Goal: Task Accomplishment & Management: Use online tool/utility

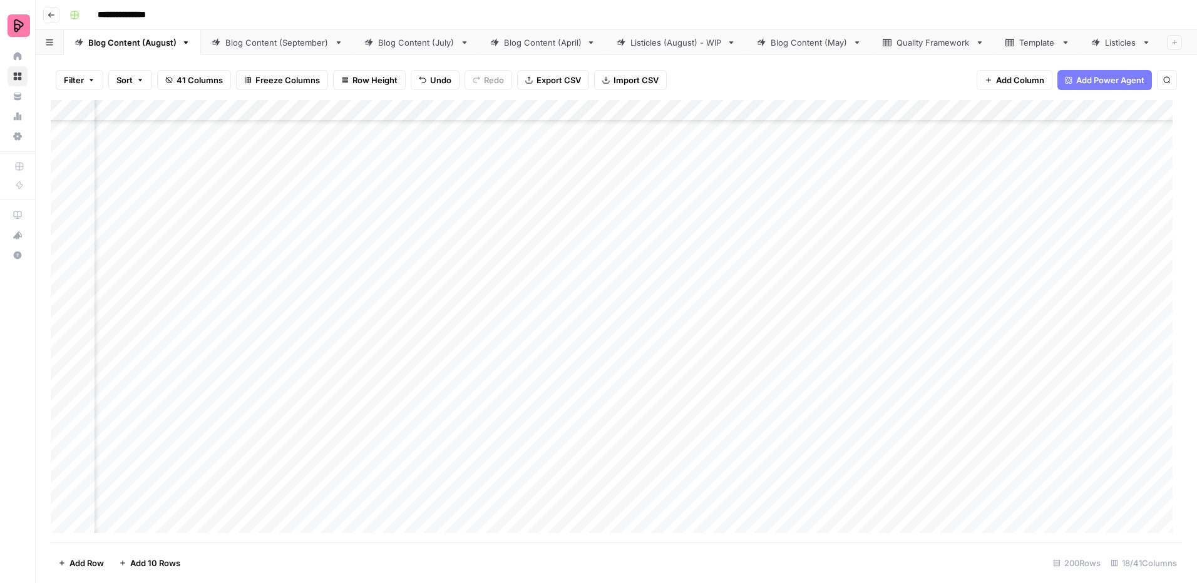
scroll to position [3568, 481]
click at [498, 298] on div "Add Column" at bounding box center [616, 321] width 1131 height 443
click at [479, 347] on div "Add Column" at bounding box center [616, 321] width 1131 height 443
click at [707, 310] on div "Add Column" at bounding box center [616, 321] width 1131 height 443
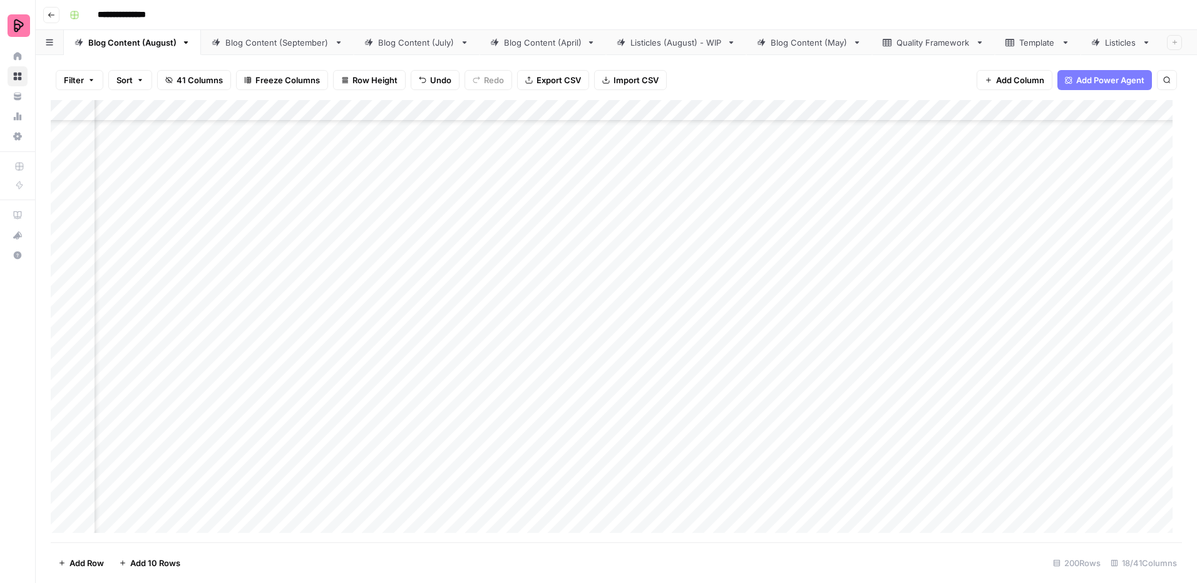
click at [707, 310] on div "Add Column" at bounding box center [616, 321] width 1131 height 443
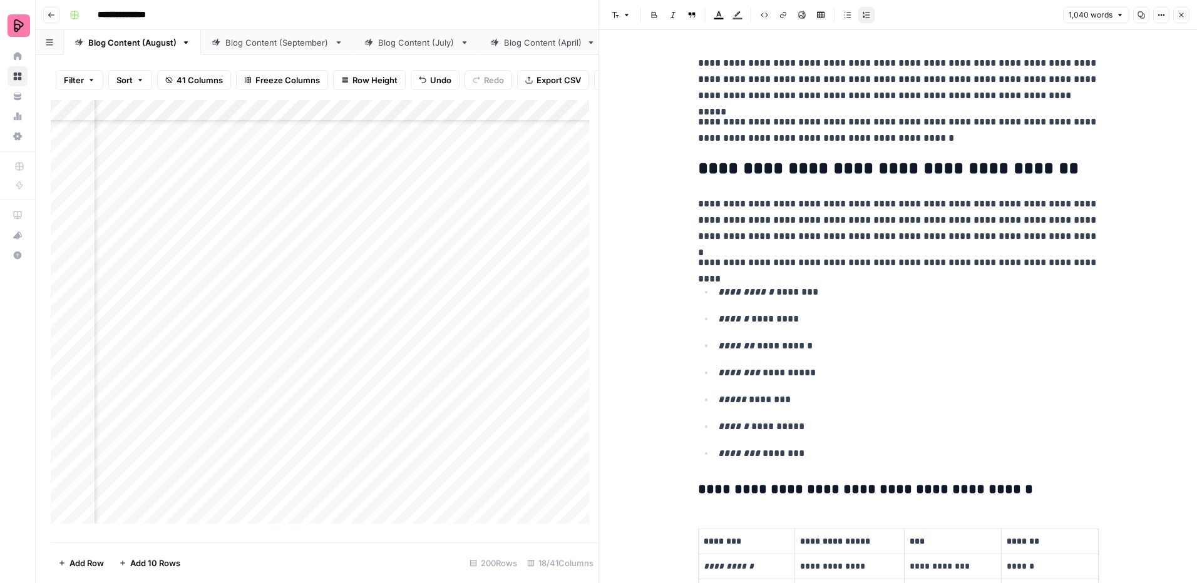
click at [938, 135] on p "**********" at bounding box center [898, 130] width 401 height 33
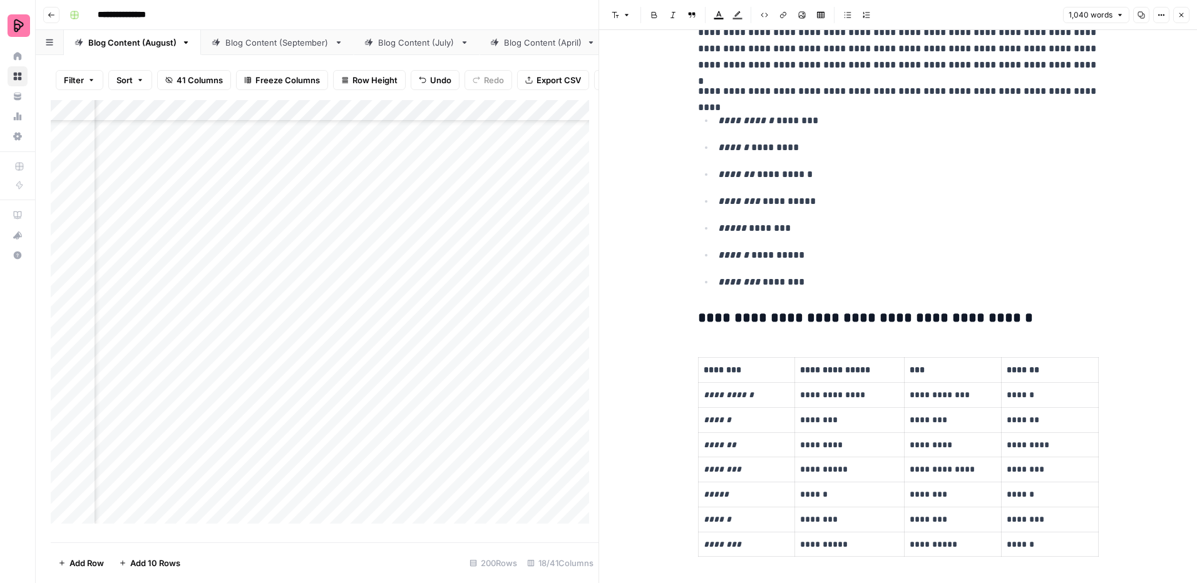
scroll to position [188, 0]
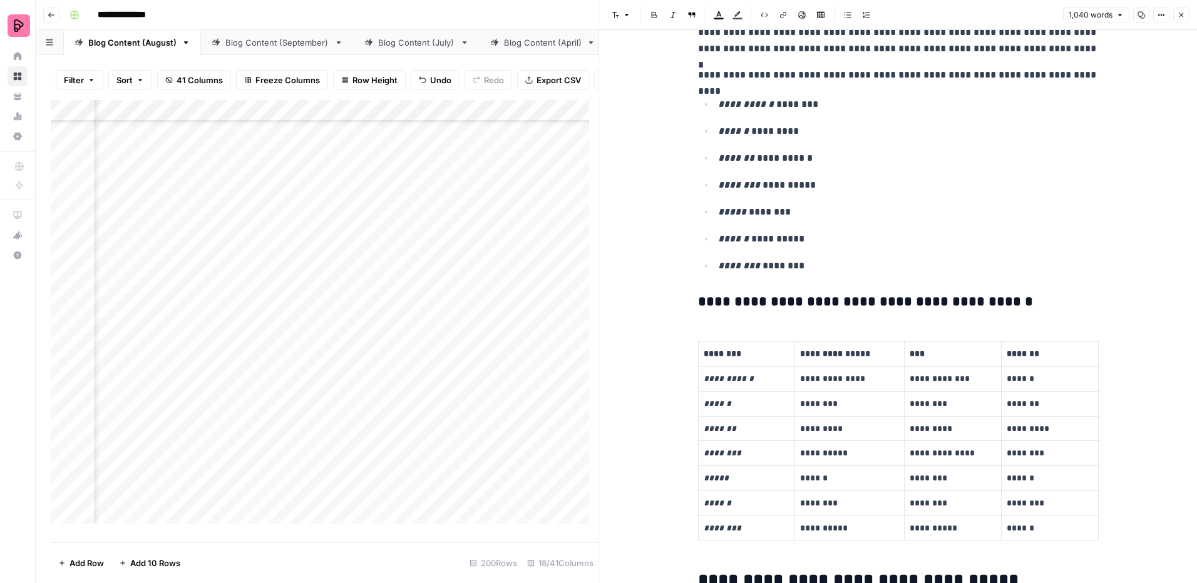
click at [874, 302] on h3 "**********" at bounding box center [898, 303] width 401 height 18
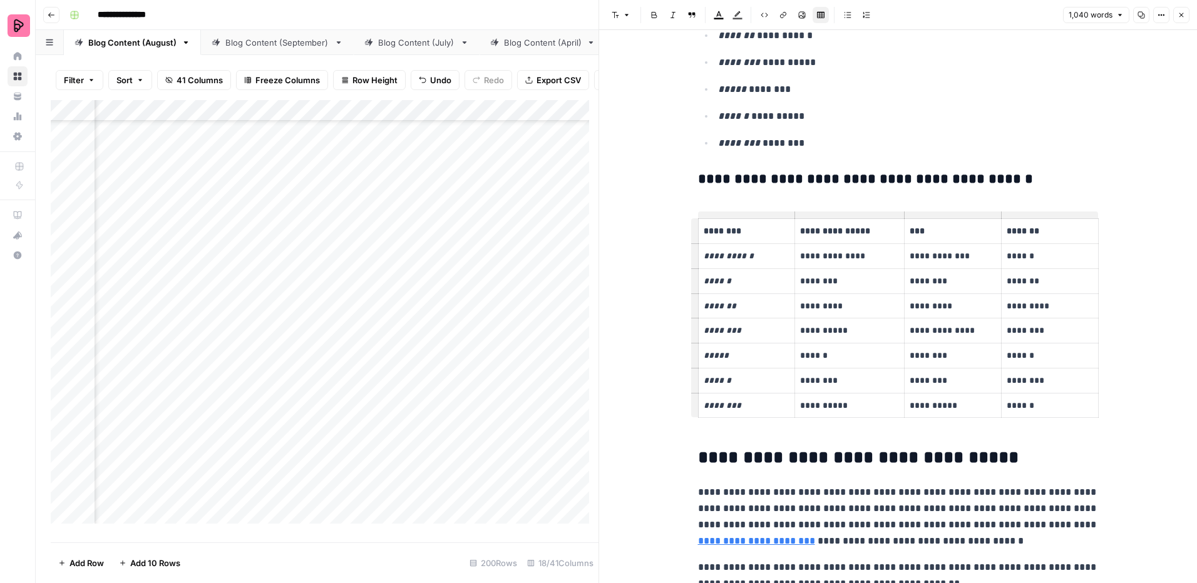
scroll to position [313, 0]
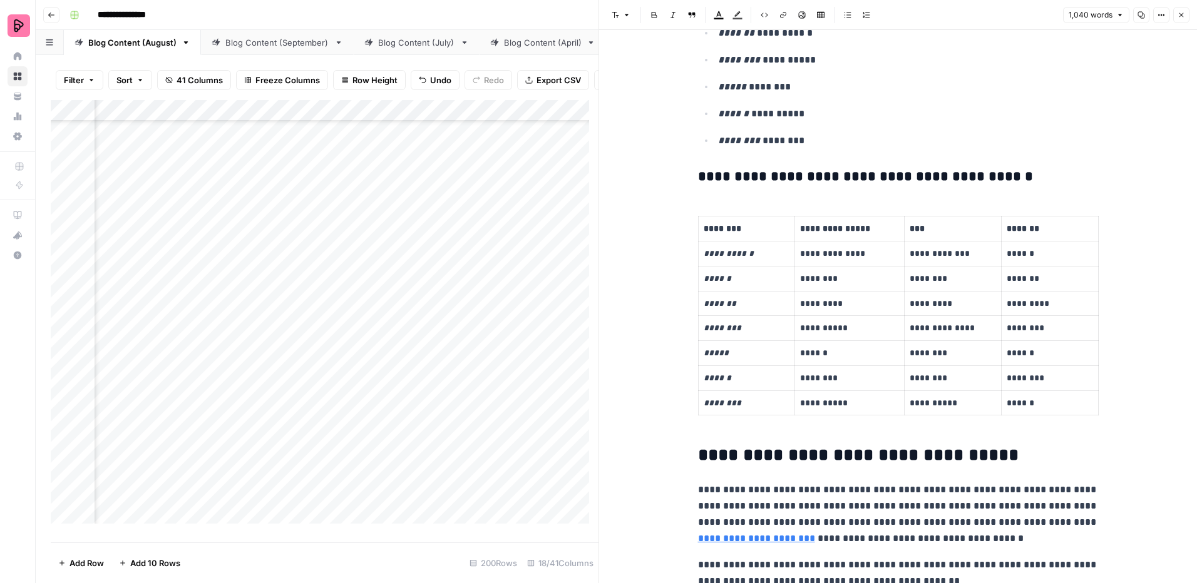
click at [1008, 458] on h2 "**********" at bounding box center [898, 456] width 401 height 20
click at [828, 185] on h3 "**********" at bounding box center [898, 177] width 401 height 18
click at [1012, 181] on h3 "**********" at bounding box center [898, 177] width 401 height 18
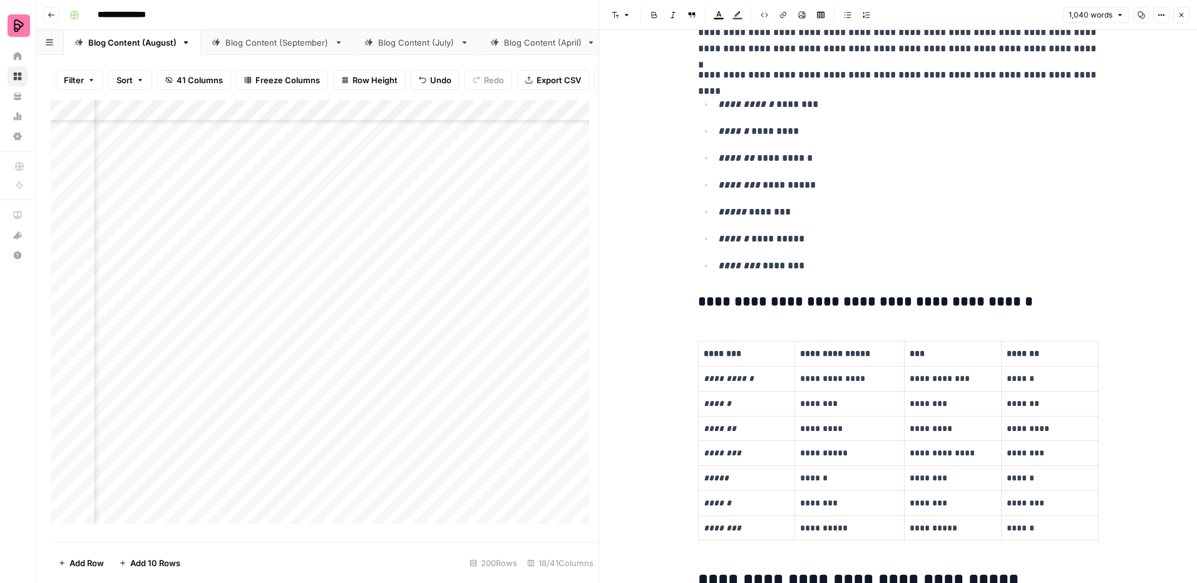
scroll to position [125, 0]
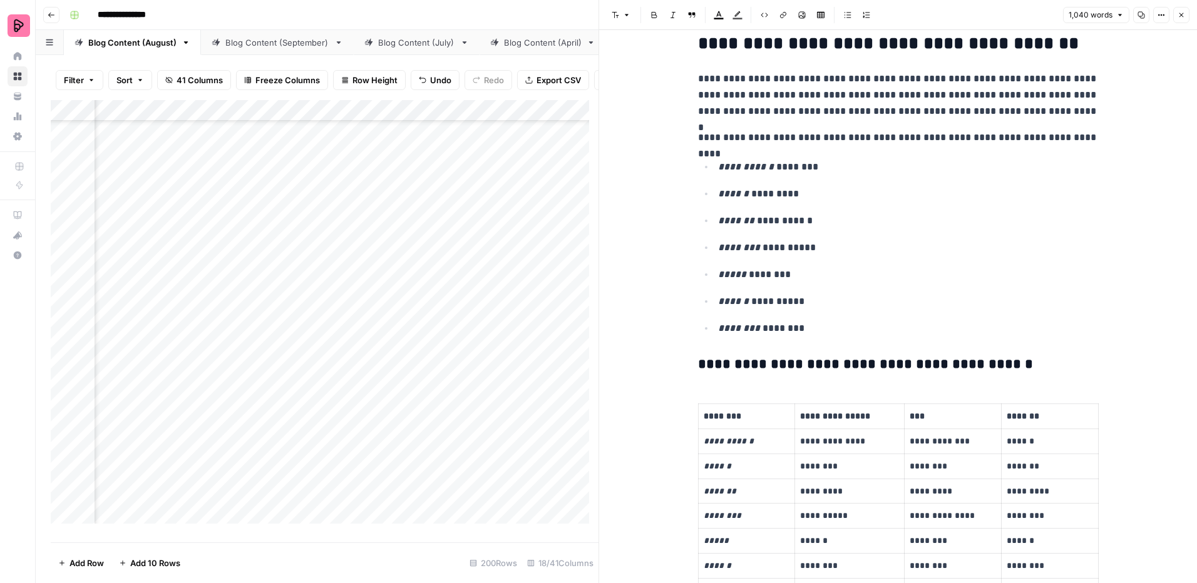
click at [983, 138] on p "**********" at bounding box center [898, 138] width 401 height 16
click at [1071, 136] on p "**********" at bounding box center [898, 138] width 401 height 16
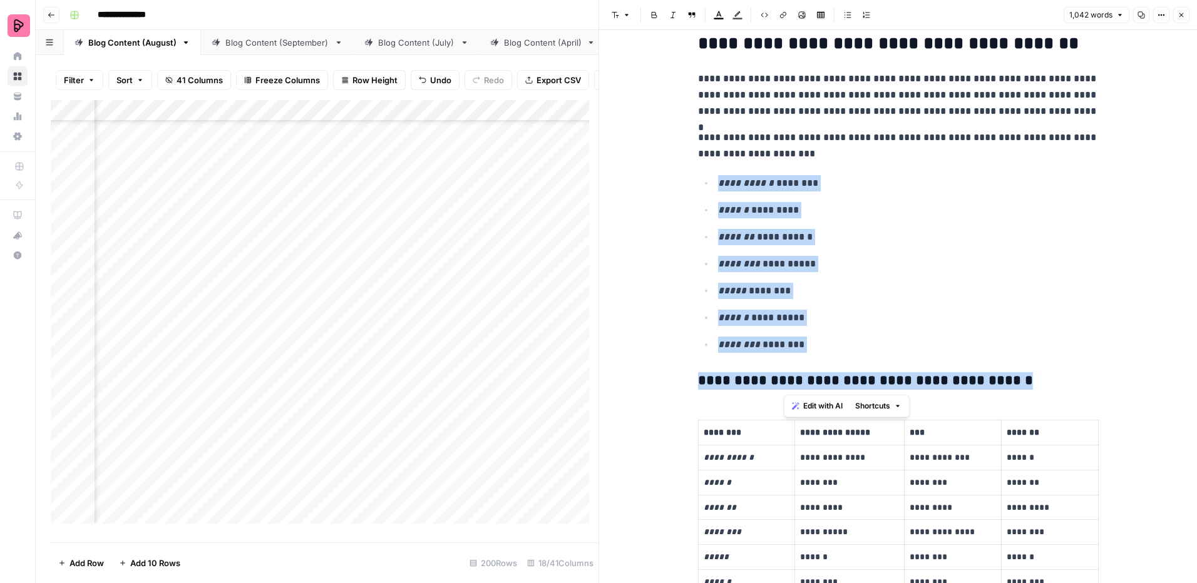
drag, startPoint x: 803, startPoint y: 154, endPoint x: 1003, endPoint y: 389, distance: 308.6
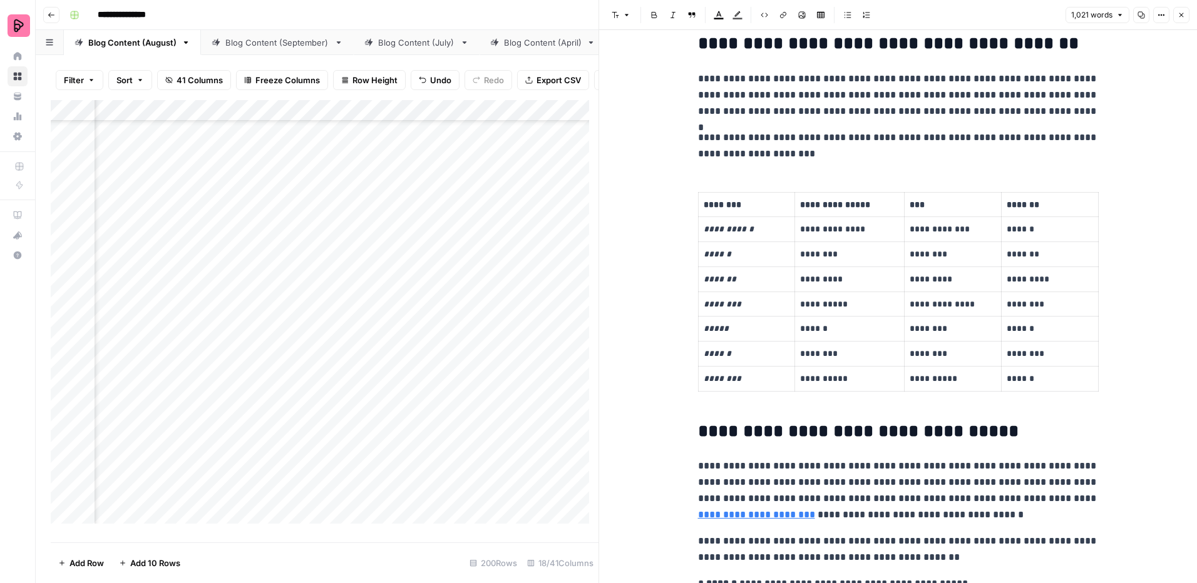
click at [791, 158] on p "**********" at bounding box center [898, 146] width 401 height 33
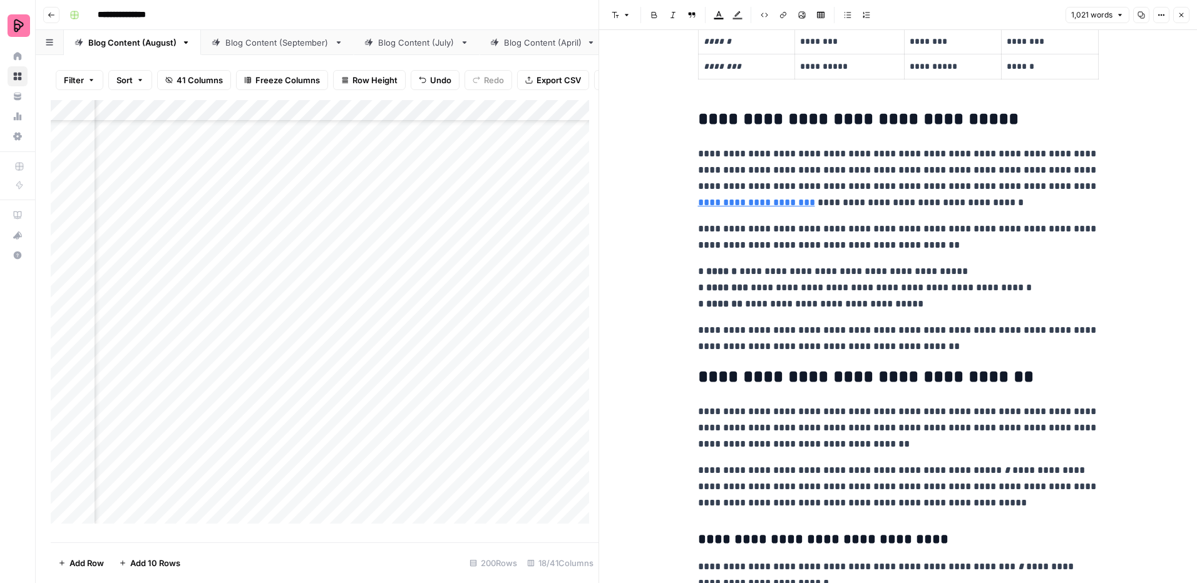
scroll to position [438, 0]
click at [736, 203] on link "**********" at bounding box center [756, 201] width 117 height 9
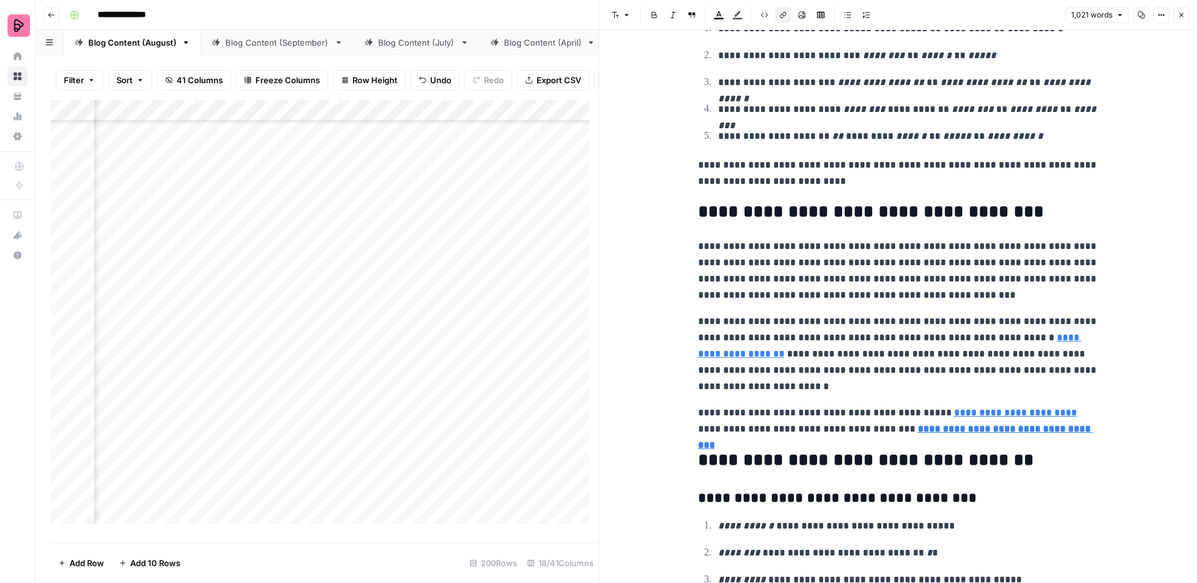
scroll to position [2066, 0]
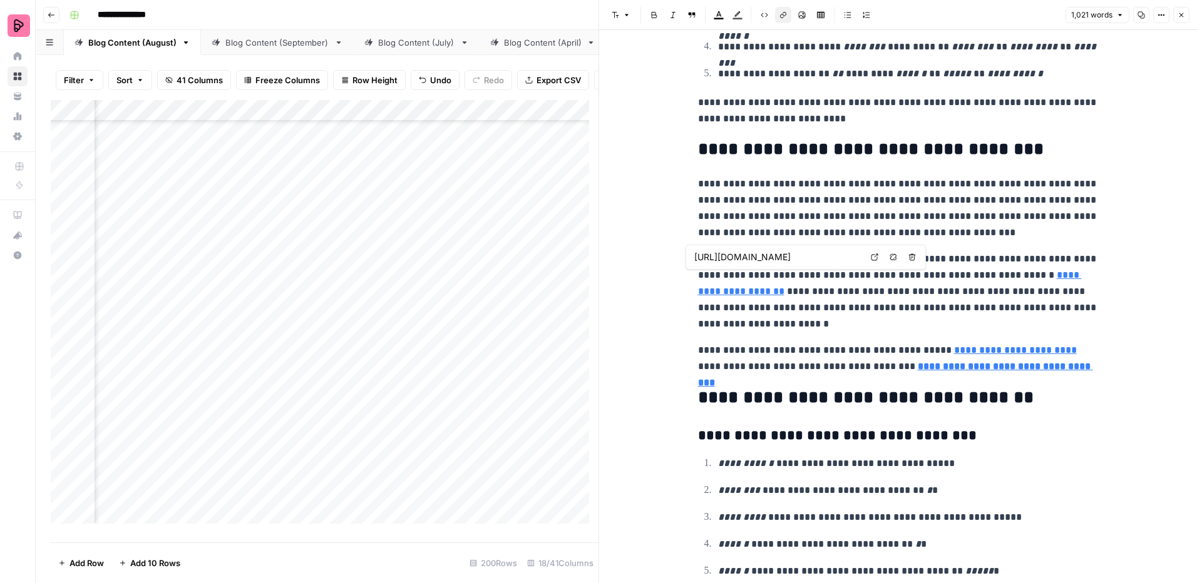
click at [740, 290] on link "**********" at bounding box center [890, 283] width 384 height 26
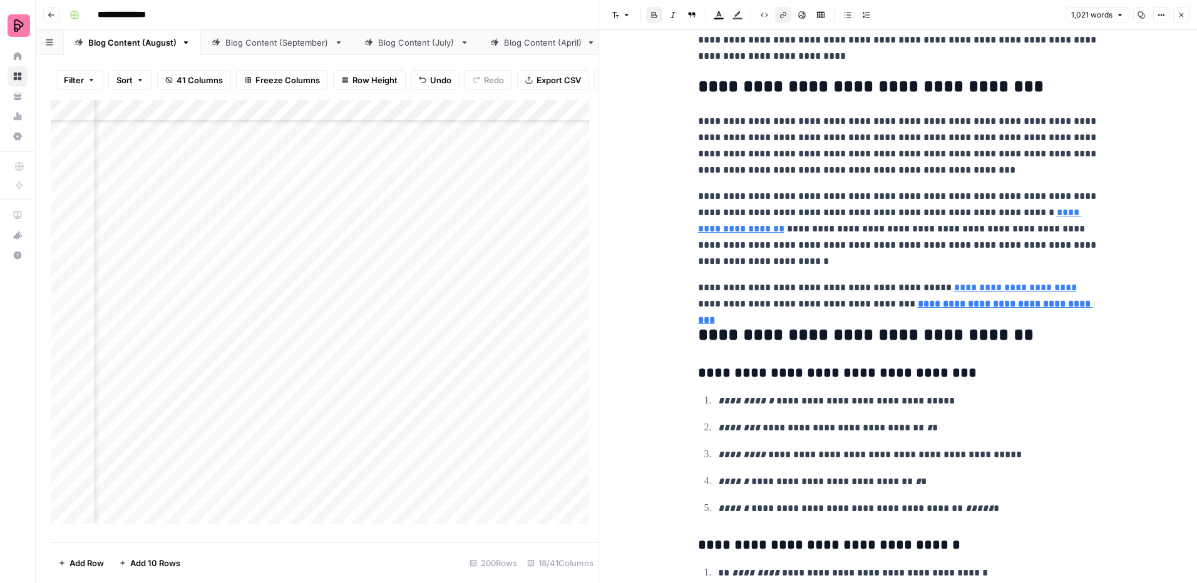
click at [1007, 252] on p "**********" at bounding box center [898, 228] width 401 height 81
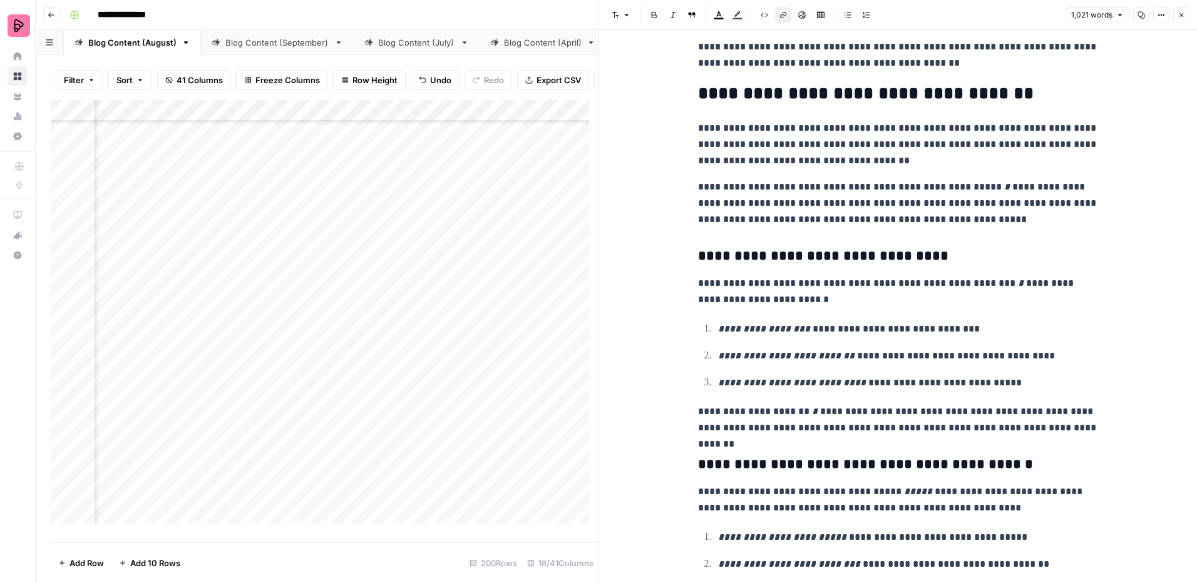
scroll to position [720, 0]
click at [1179, 14] on icon "button" at bounding box center [1181, 15] width 8 height 8
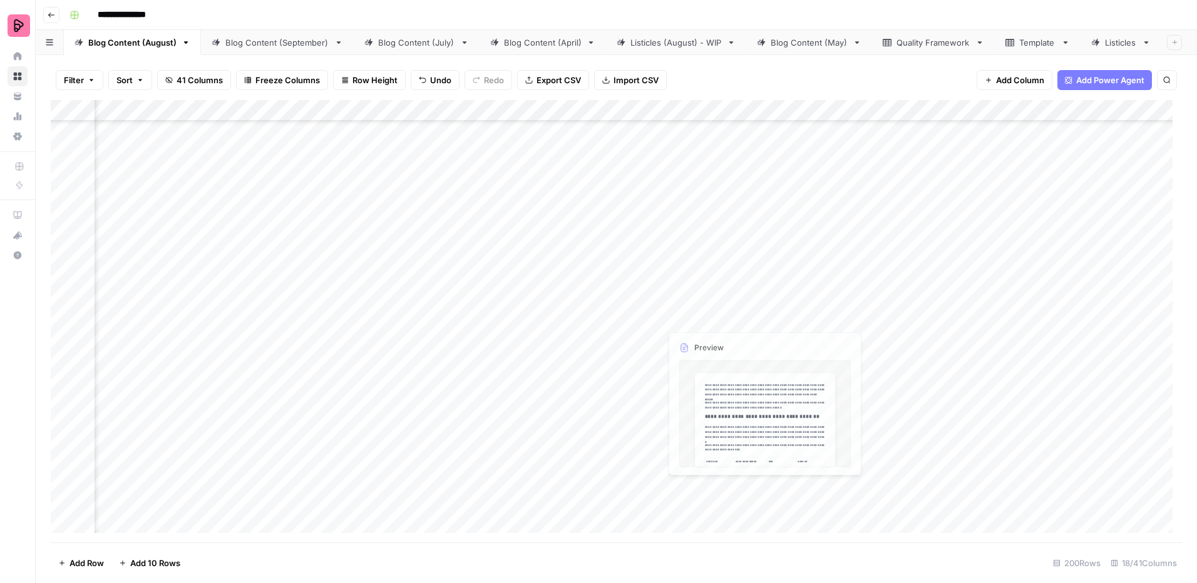
click at [830, 317] on div "Add Column" at bounding box center [616, 321] width 1131 height 443
click at [831, 317] on div "Add Column" at bounding box center [616, 321] width 1131 height 443
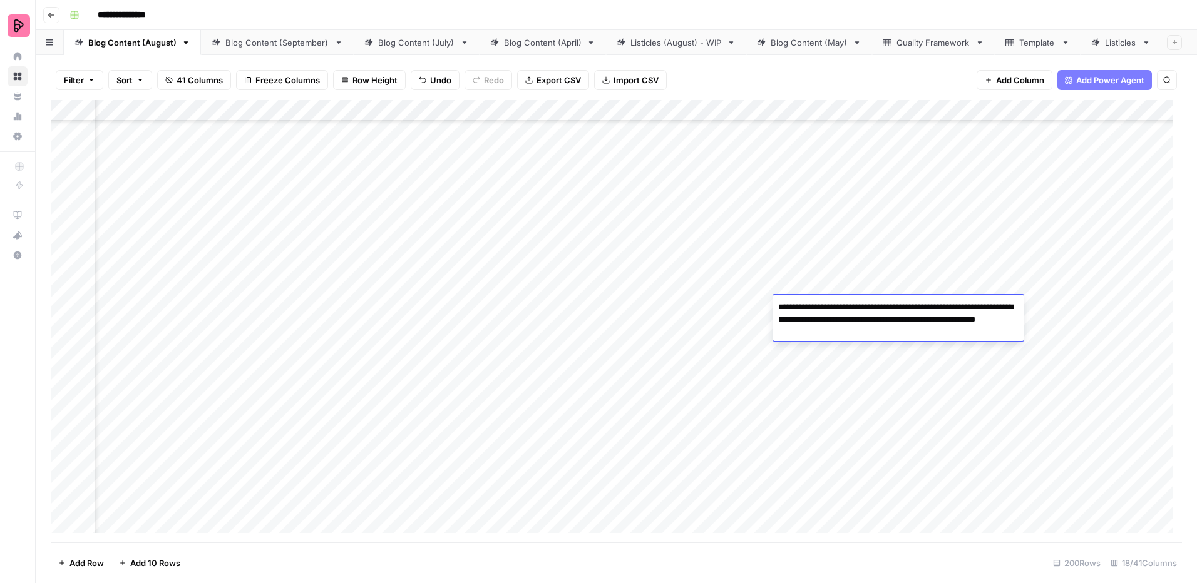
click at [841, 351] on div "Add Column" at bounding box center [616, 321] width 1131 height 443
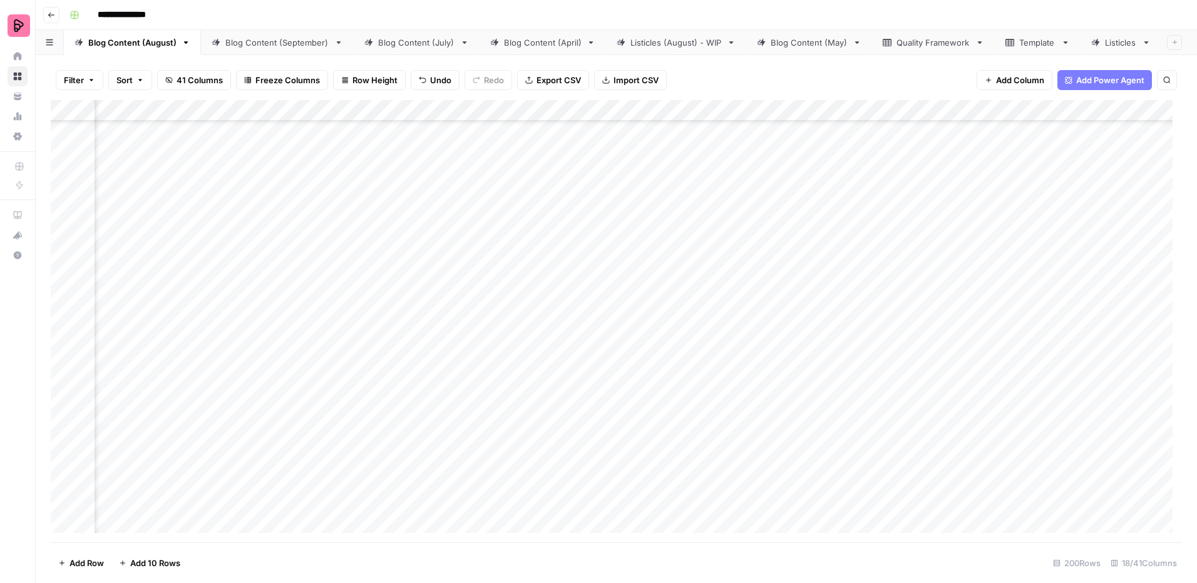
click at [931, 315] on div "Add Column" at bounding box center [616, 321] width 1131 height 443
click at [836, 318] on div "Add Column" at bounding box center [616, 321] width 1131 height 443
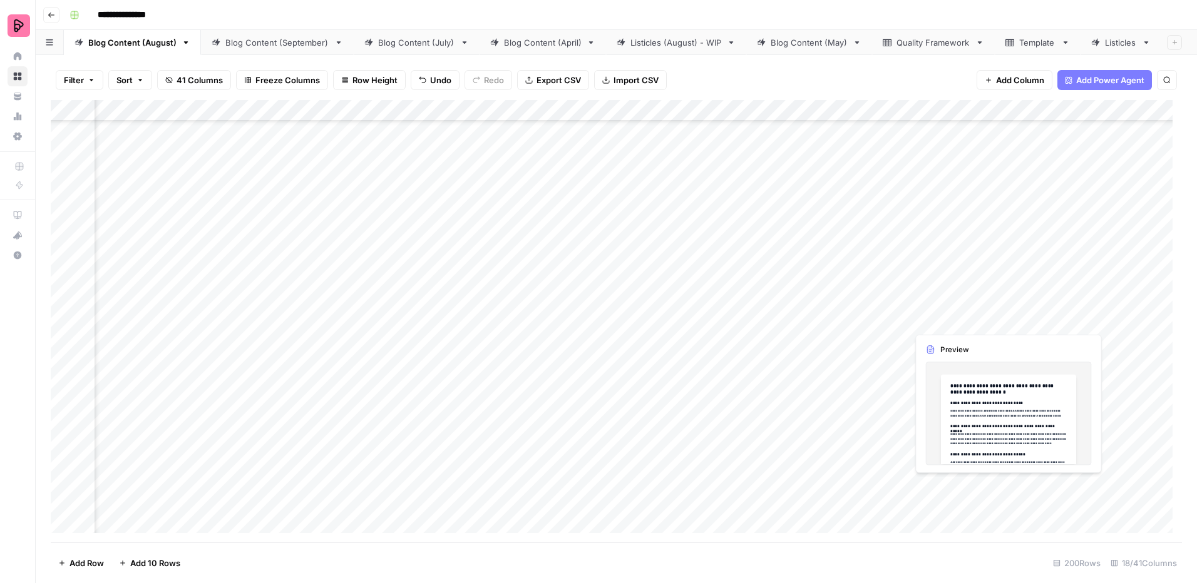
click at [1021, 310] on div "Add Column" at bounding box center [616, 321] width 1131 height 443
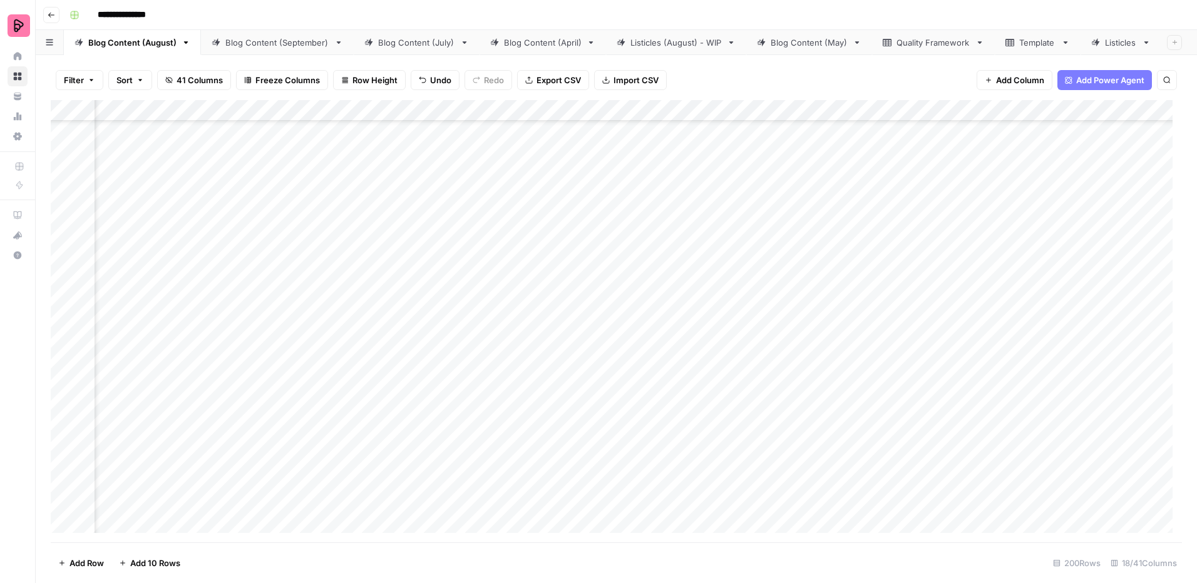
click at [1021, 310] on div "Add Column" at bounding box center [616, 321] width 1131 height 443
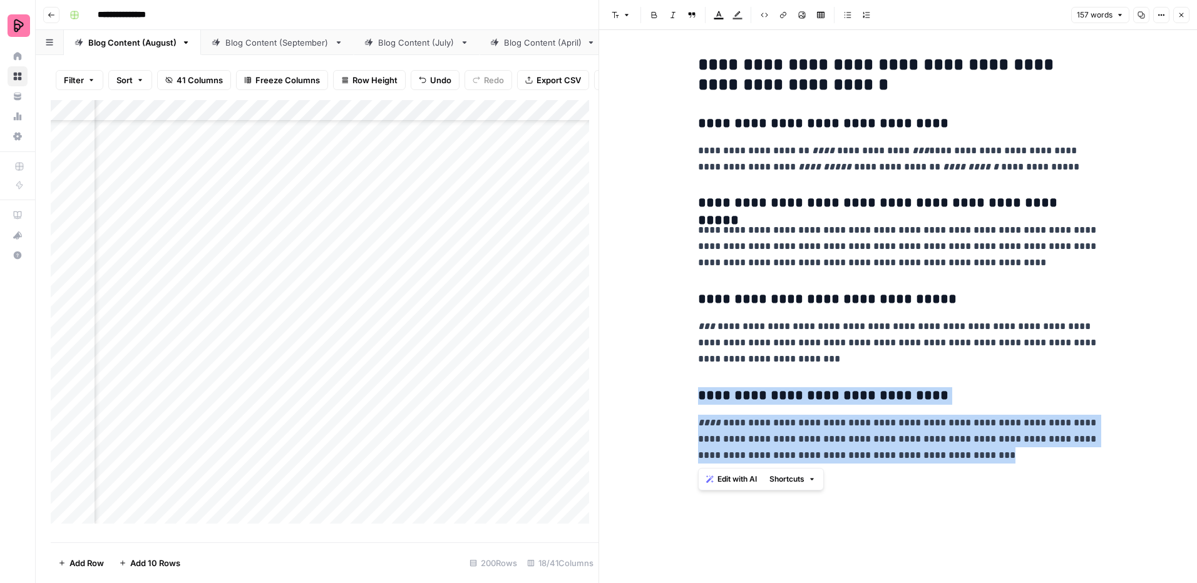
drag, startPoint x: 992, startPoint y: 456, endPoint x: 664, endPoint y: 381, distance: 335.7
click at [664, 381] on div "**********" at bounding box center [898, 306] width 598 height 553
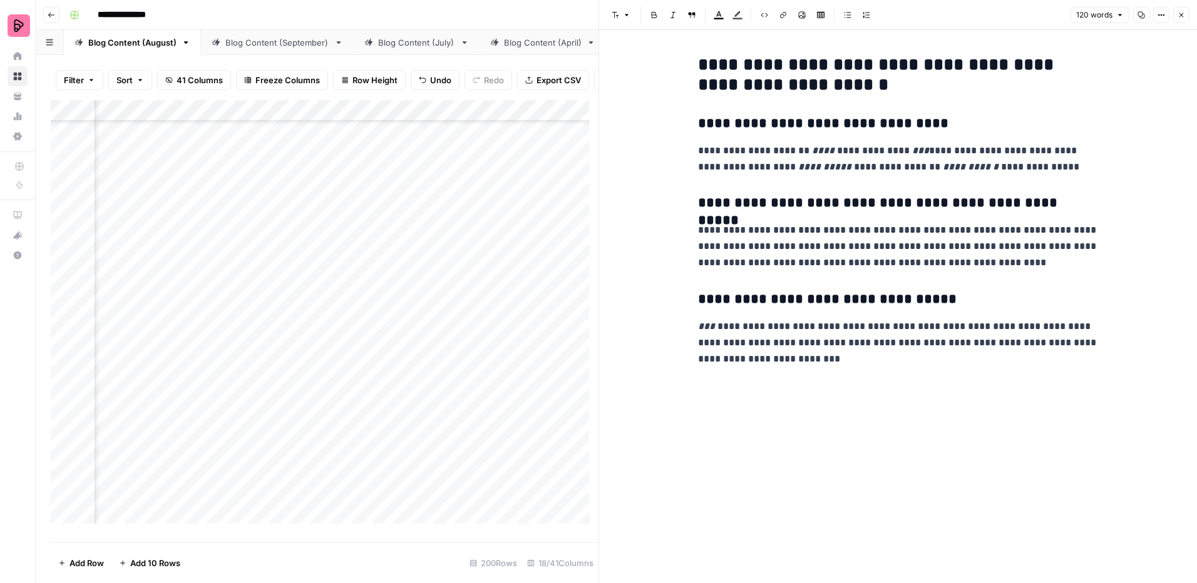
click at [1179, 11] on button "Close" at bounding box center [1181, 15] width 16 height 16
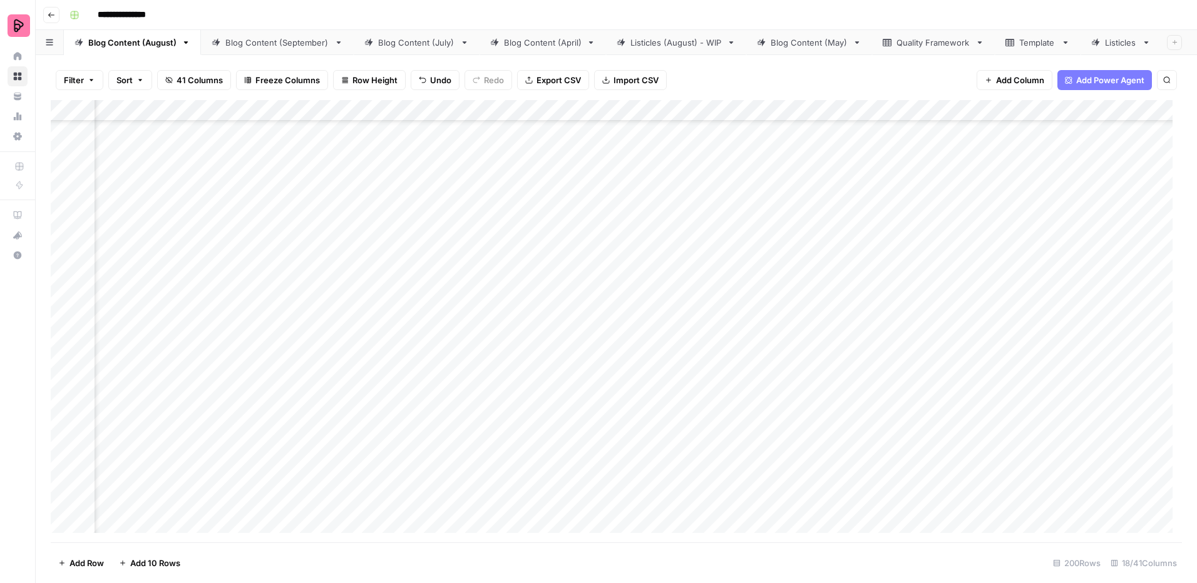
click at [374, 306] on div "Add Column" at bounding box center [616, 321] width 1131 height 443
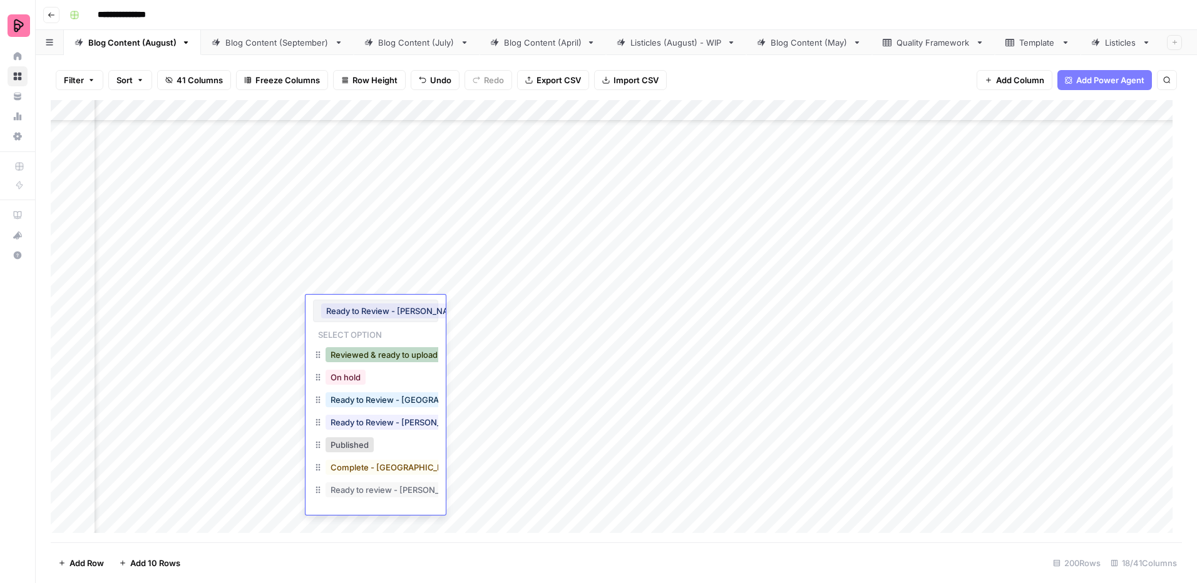
click at [378, 351] on button "Reviewed & ready to upload" at bounding box center [383, 354] width 117 height 15
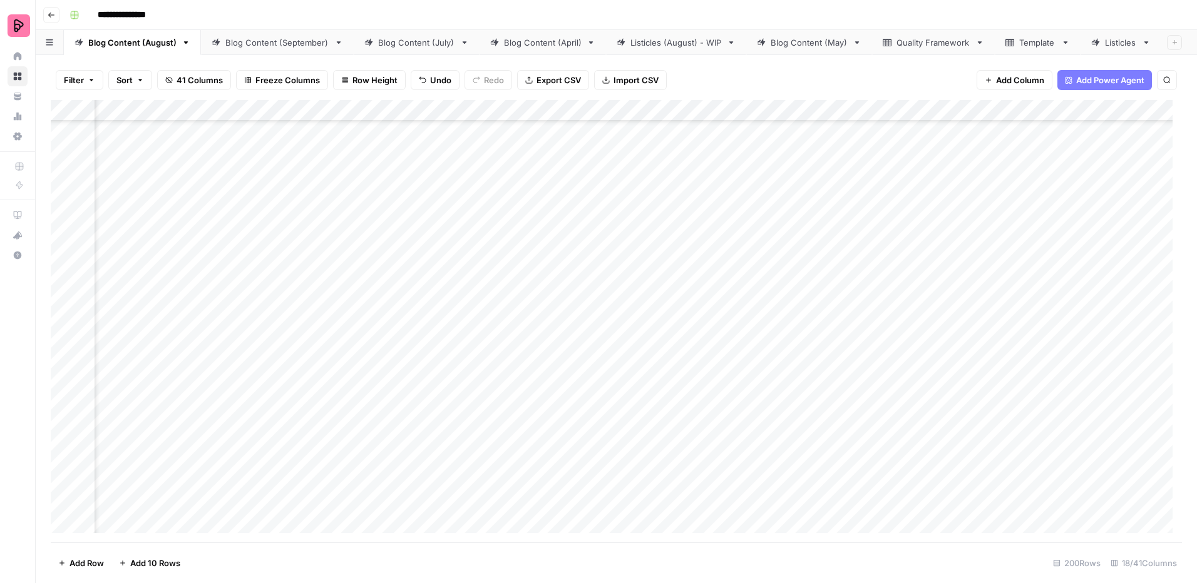
click at [482, 314] on div "Add Column" at bounding box center [616, 321] width 1131 height 443
click at [482, 337] on div "Add Column" at bounding box center [616, 321] width 1131 height 443
click at [664, 289] on div "Add Column" at bounding box center [616, 321] width 1131 height 443
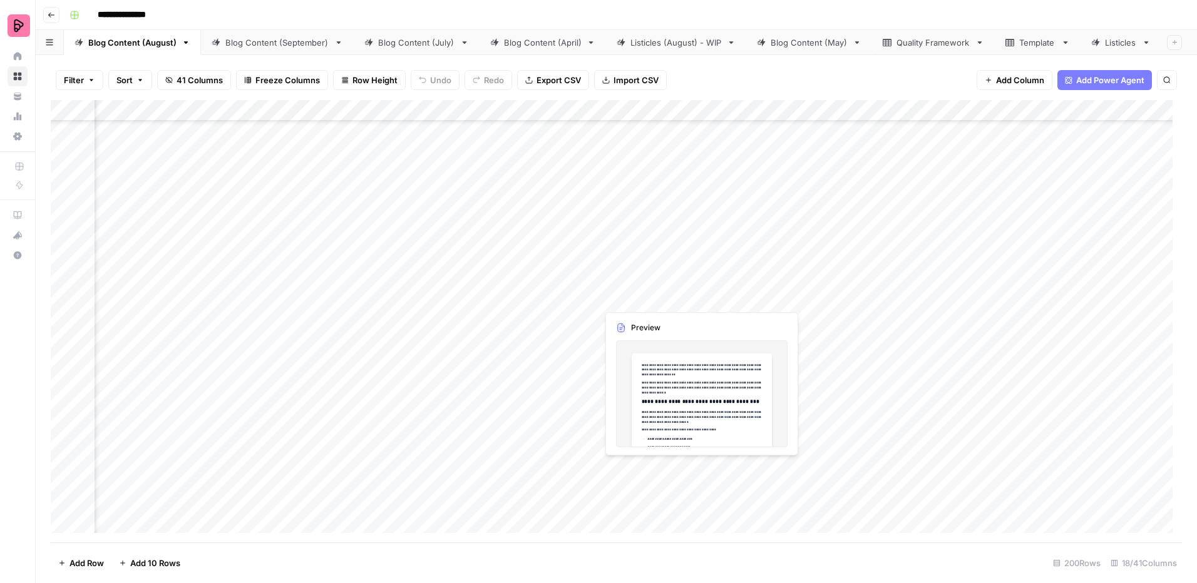
click at [664, 289] on div "Add Column" at bounding box center [616, 321] width 1131 height 443
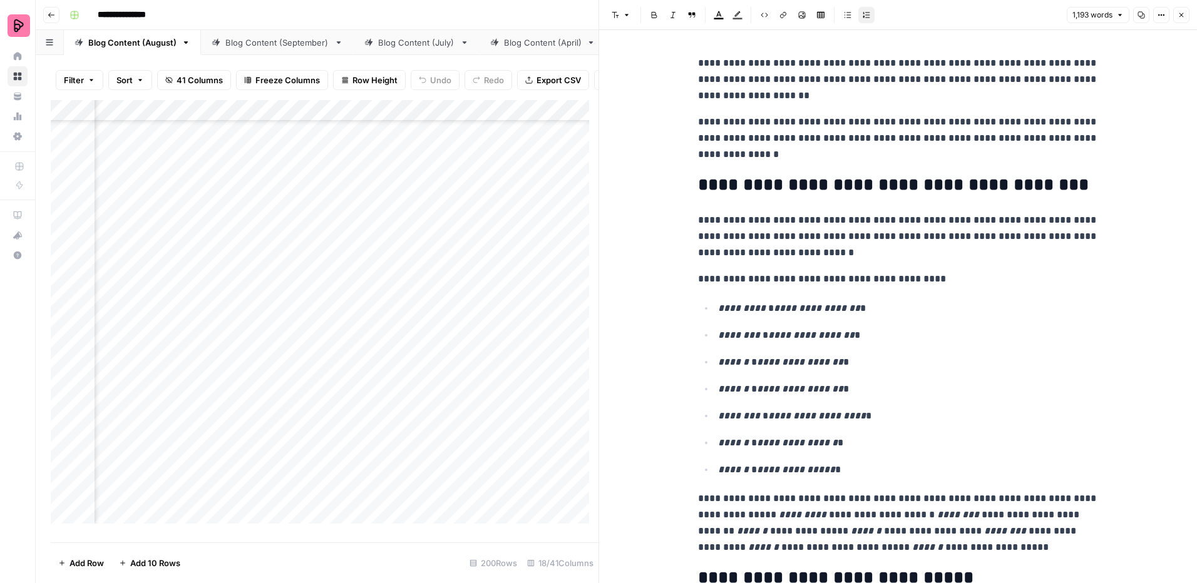
click at [1184, 16] on icon "button" at bounding box center [1181, 15] width 8 height 8
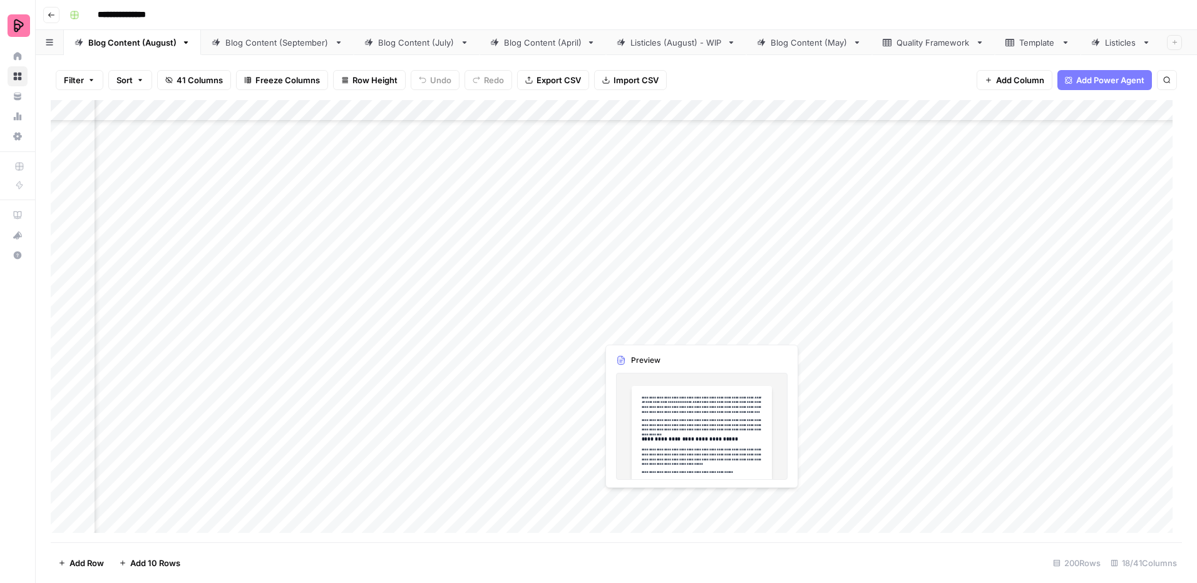
click at [641, 326] on div "Add Column" at bounding box center [616, 321] width 1131 height 443
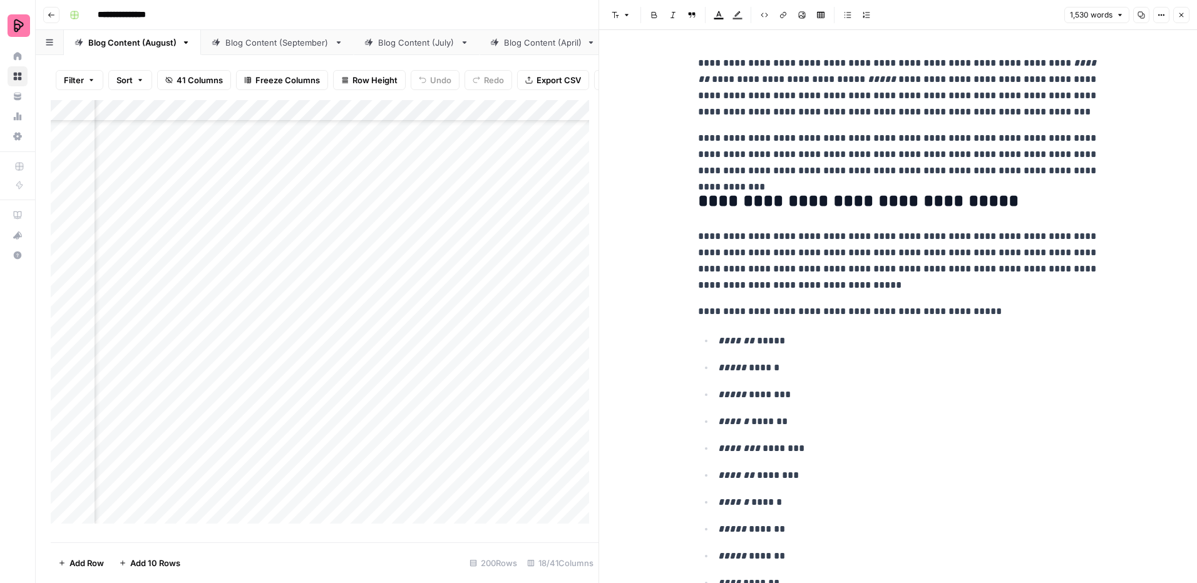
click at [1193, 13] on header "Font style Bold Italic Block quote Text color Highlight color Code block Link I…" at bounding box center [898, 15] width 598 height 30
click at [1179, 19] on button "Close" at bounding box center [1181, 15] width 16 height 16
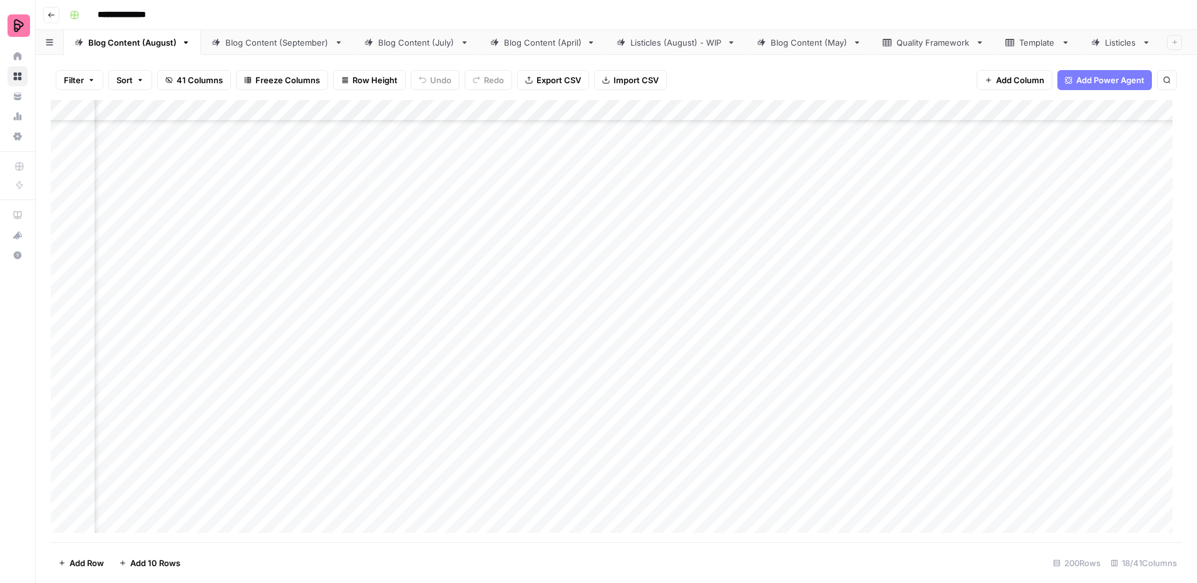
click at [643, 366] on div "Add Column" at bounding box center [616, 321] width 1131 height 443
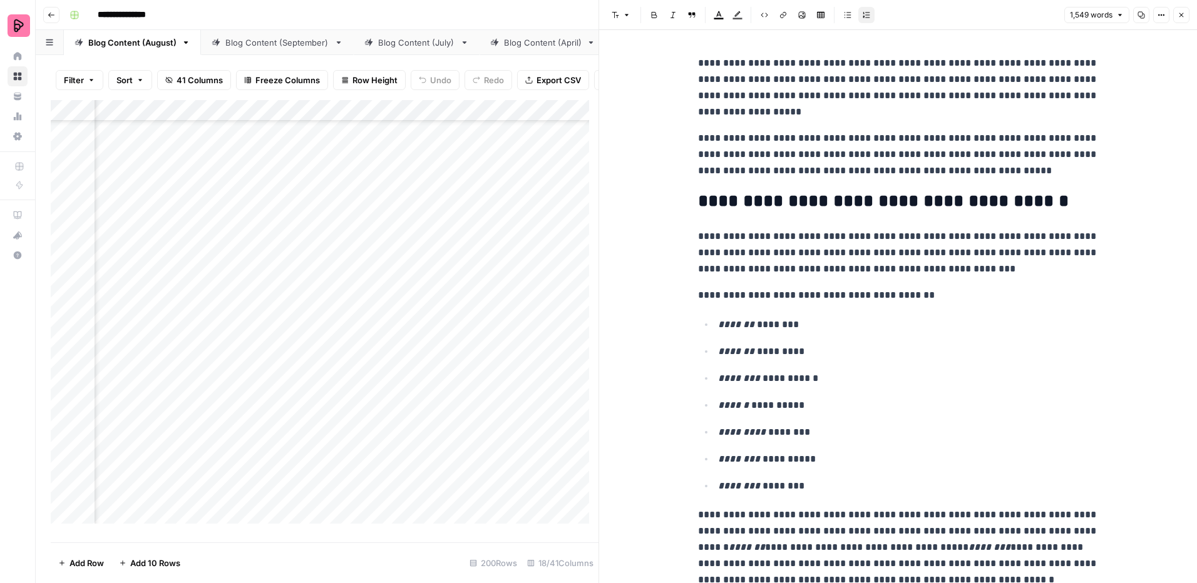
click at [1179, 14] on icon "button" at bounding box center [1181, 15] width 8 height 8
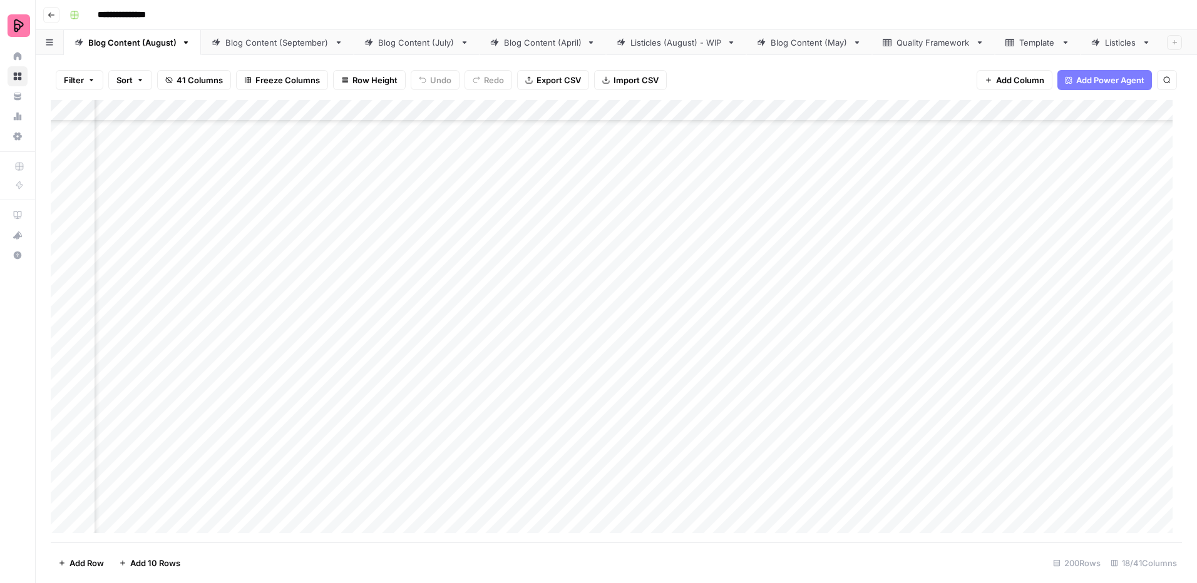
click at [644, 399] on div "Add Column" at bounding box center [616, 321] width 1131 height 443
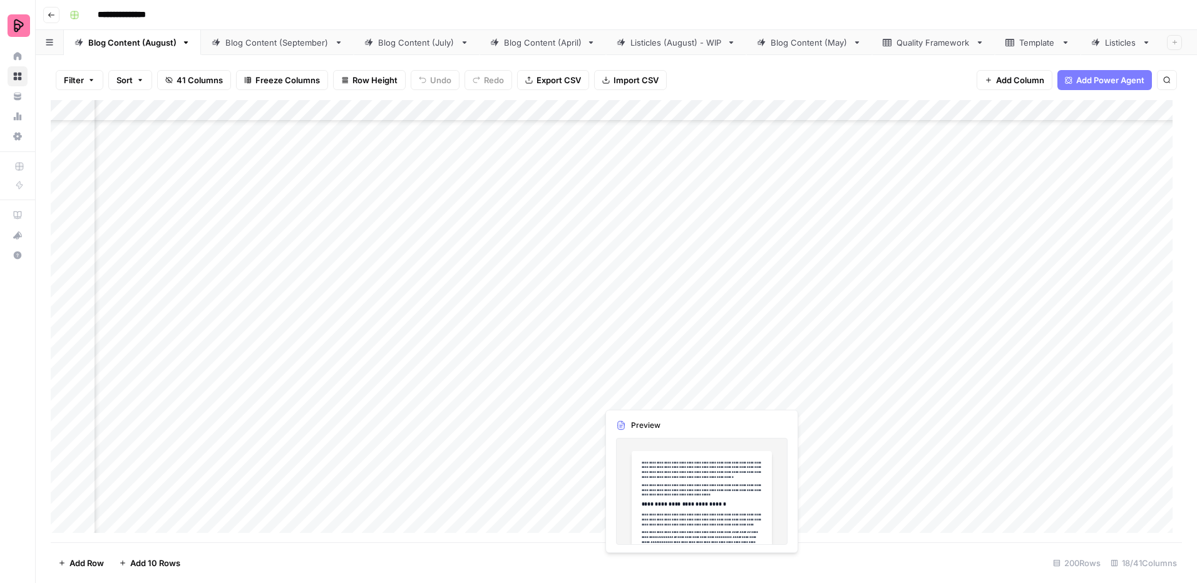
click at [644, 399] on div "Add Column" at bounding box center [616, 321] width 1131 height 443
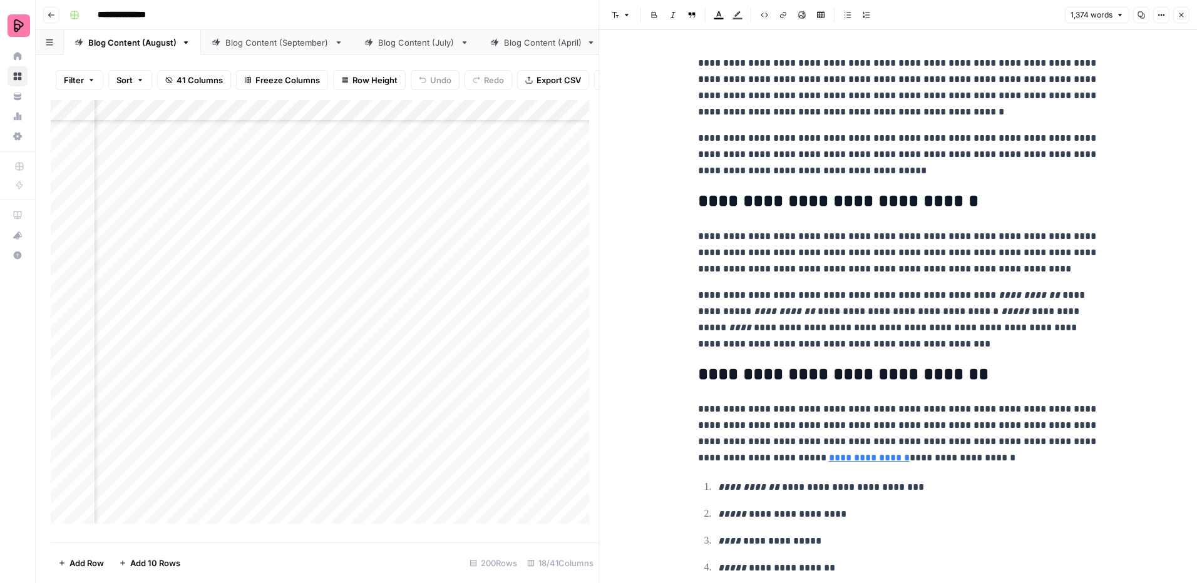
click at [1186, 14] on button "Close" at bounding box center [1181, 15] width 16 height 16
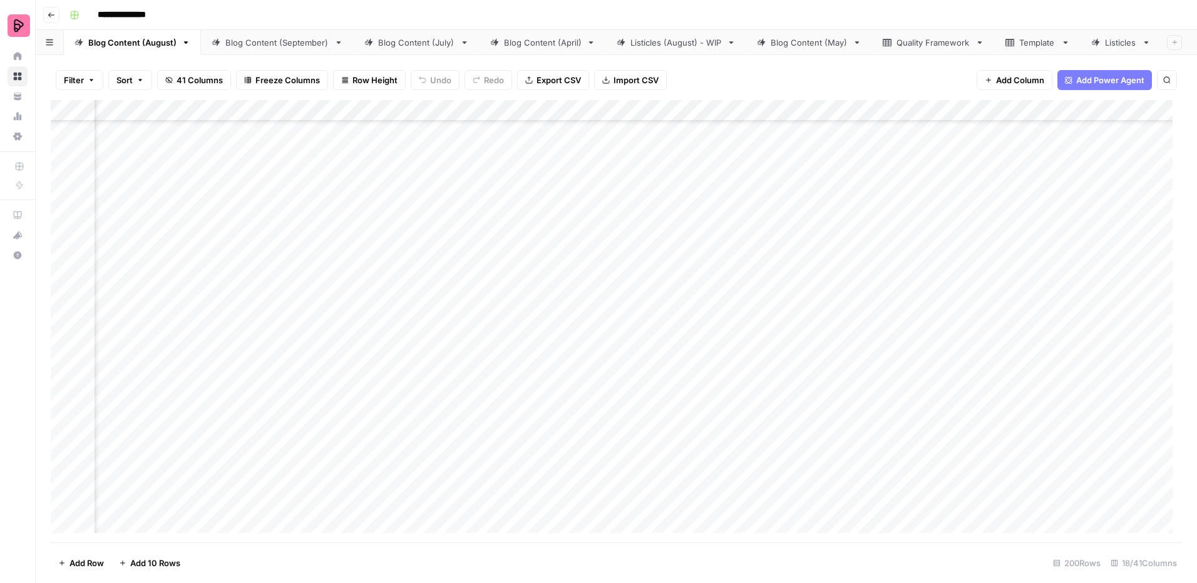
click at [653, 424] on div "Add Column" at bounding box center [616, 321] width 1131 height 443
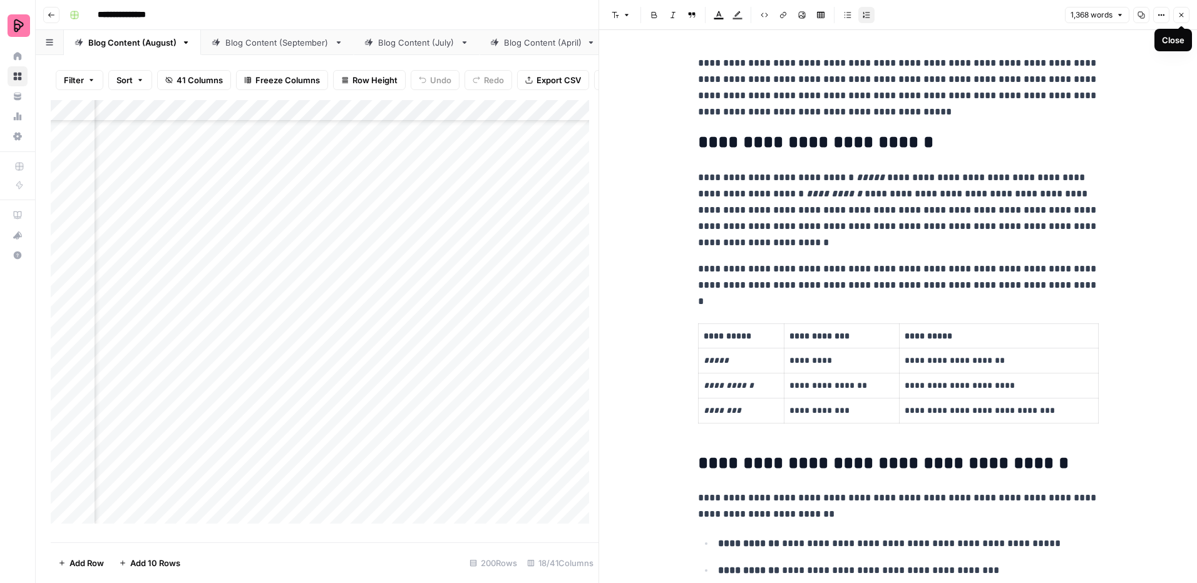
click at [1182, 16] on icon "button" at bounding box center [1181, 15] width 8 height 8
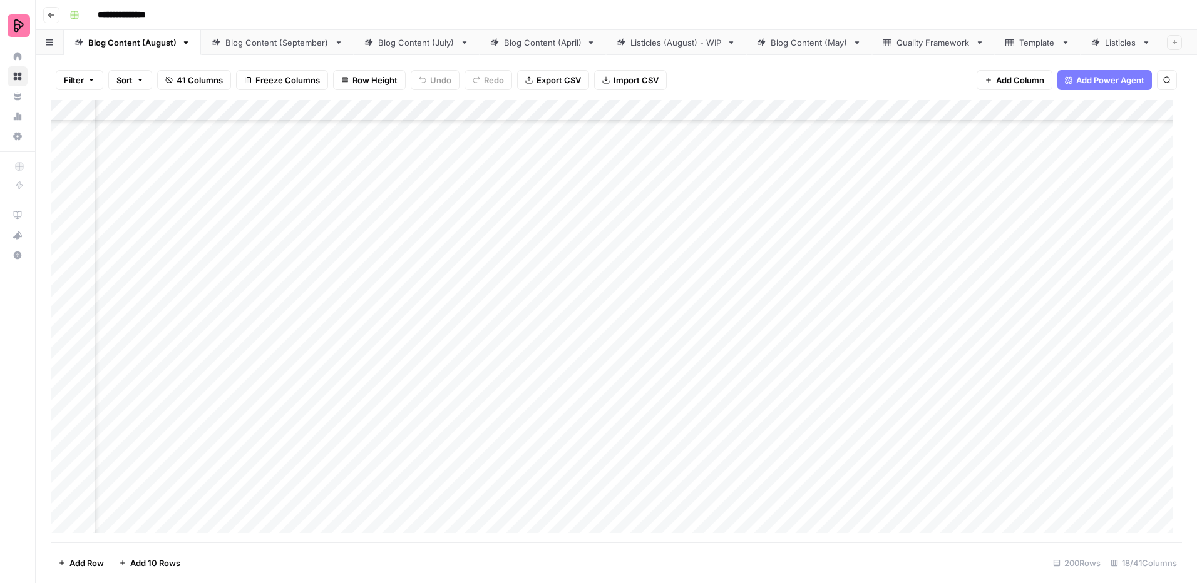
click at [637, 455] on div "Add Column" at bounding box center [616, 321] width 1131 height 443
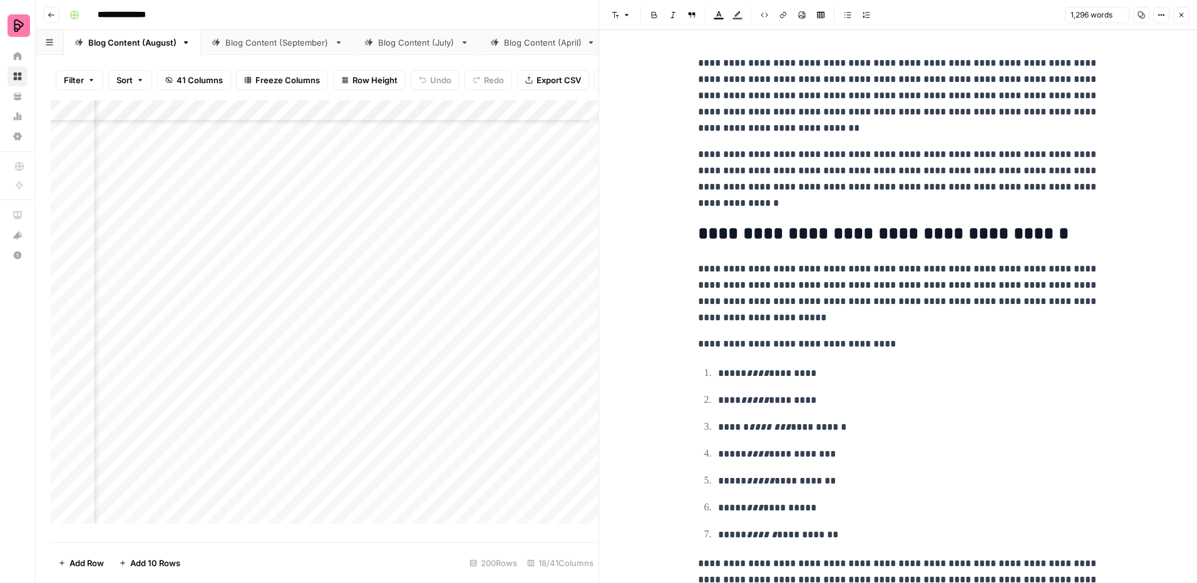
drag, startPoint x: 1181, startPoint y: 14, endPoint x: 1140, endPoint y: 36, distance: 45.4
click at [1181, 14] on icon "button" at bounding box center [1181, 15] width 4 height 4
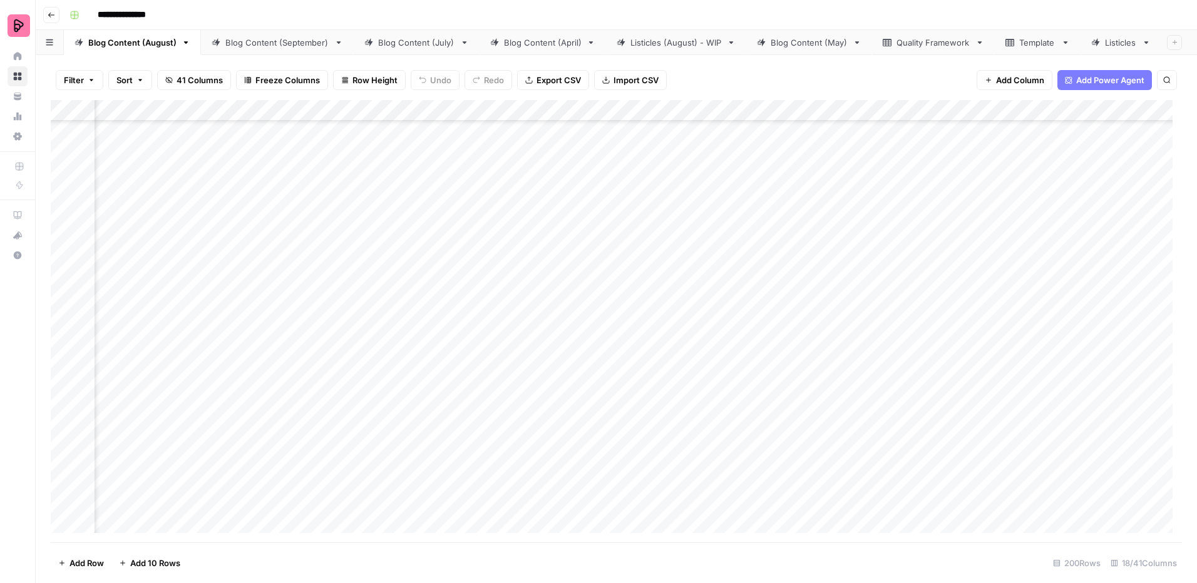
scroll to position [4006, 544]
click at [644, 362] on div "Add Column" at bounding box center [616, 321] width 1131 height 443
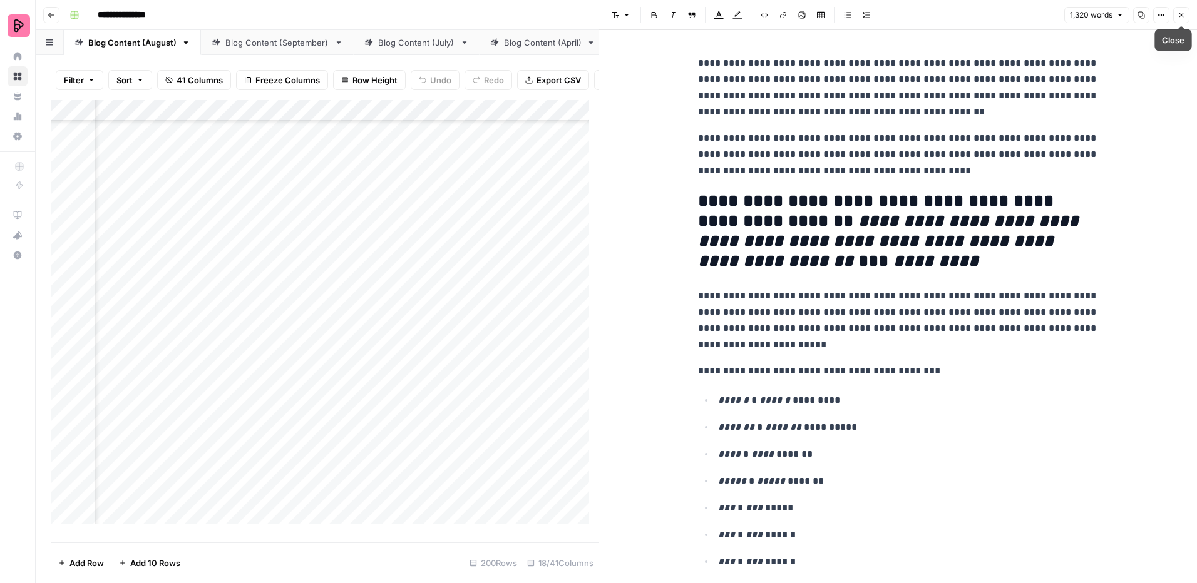
click at [1183, 18] on icon "button" at bounding box center [1181, 15] width 8 height 8
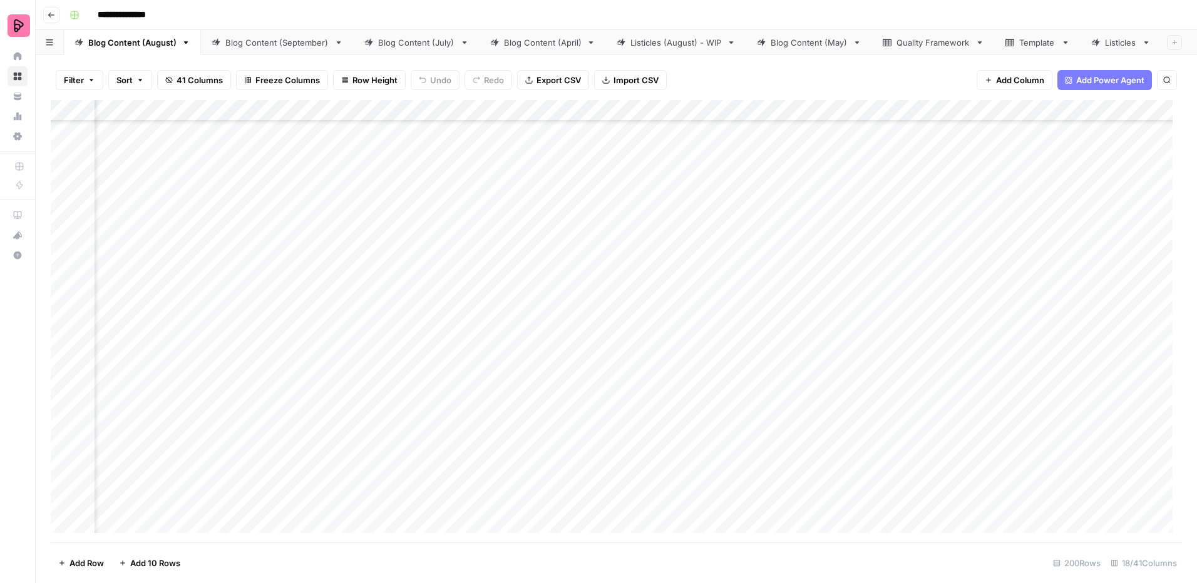
click at [649, 401] on div "Add Column" at bounding box center [616, 321] width 1131 height 443
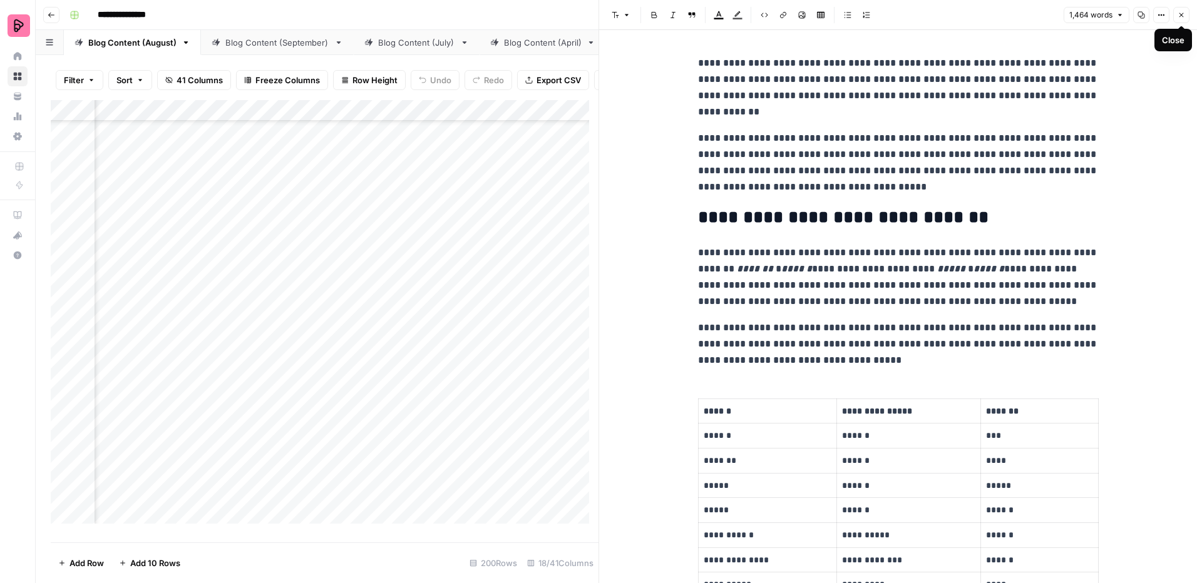
click at [1181, 12] on icon "button" at bounding box center [1181, 15] width 8 height 8
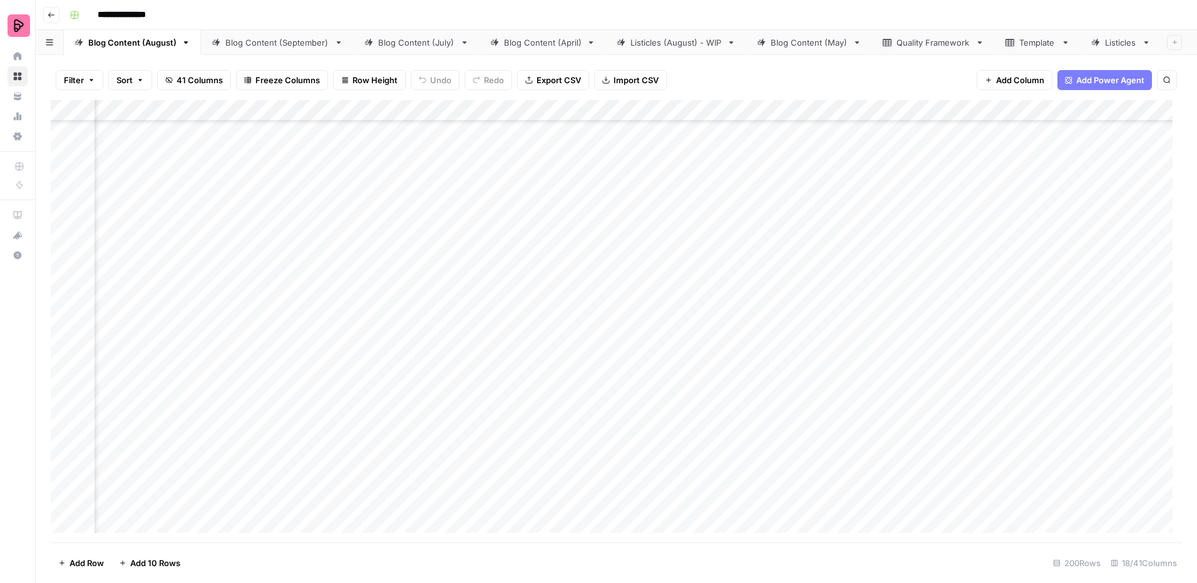
click at [645, 433] on div "Add Column" at bounding box center [616, 321] width 1131 height 443
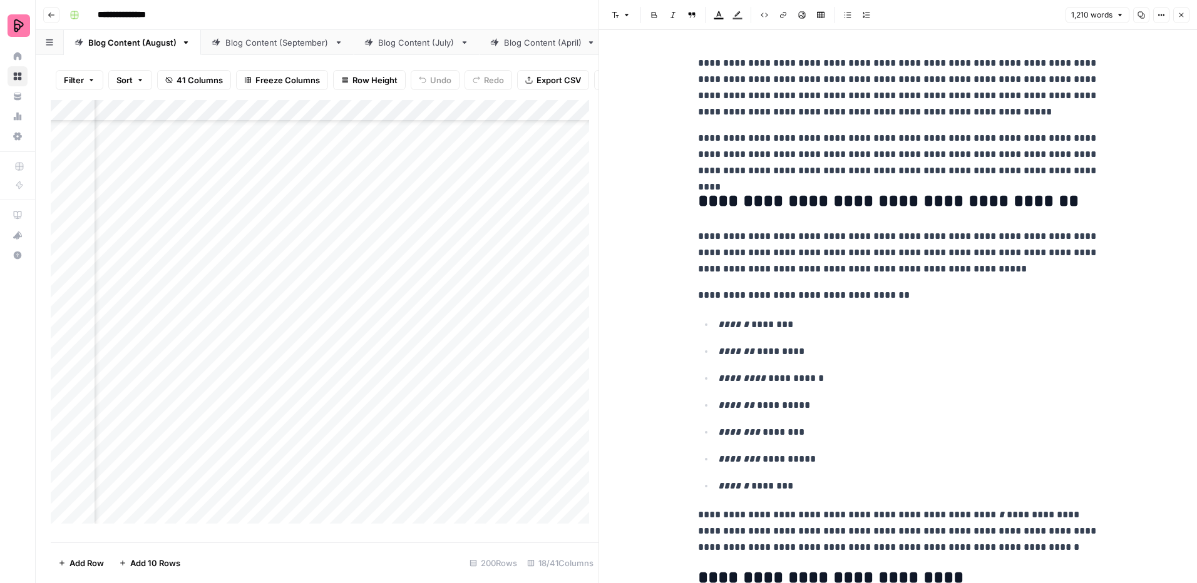
click at [1178, 14] on icon "button" at bounding box center [1181, 15] width 8 height 8
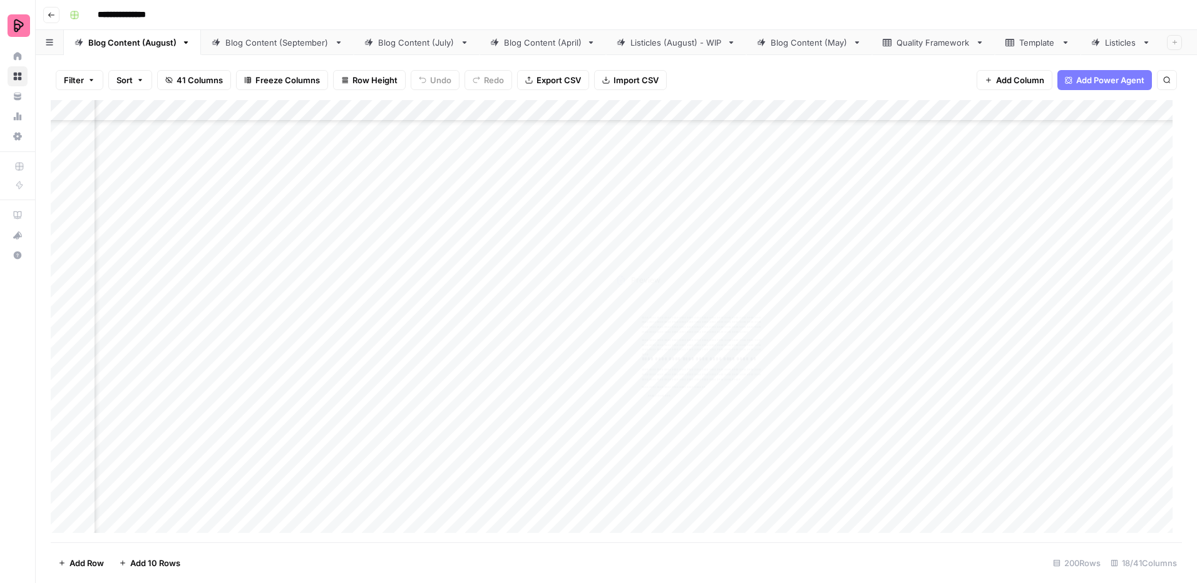
click at [619, 461] on div "Add Column" at bounding box center [616, 321] width 1131 height 443
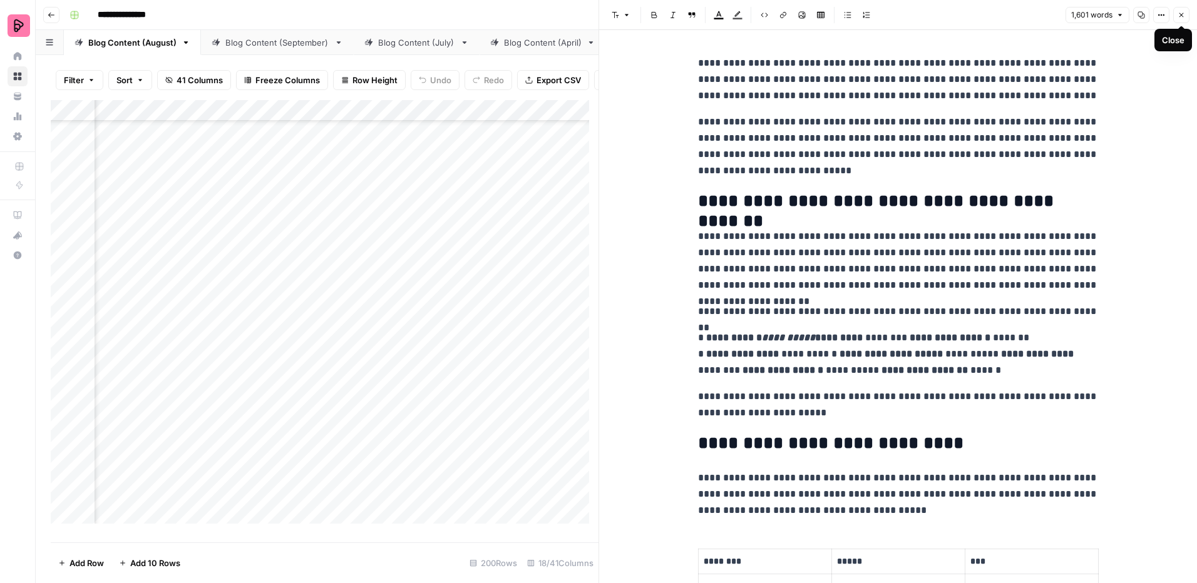
click at [1184, 14] on icon "button" at bounding box center [1181, 15] width 8 height 8
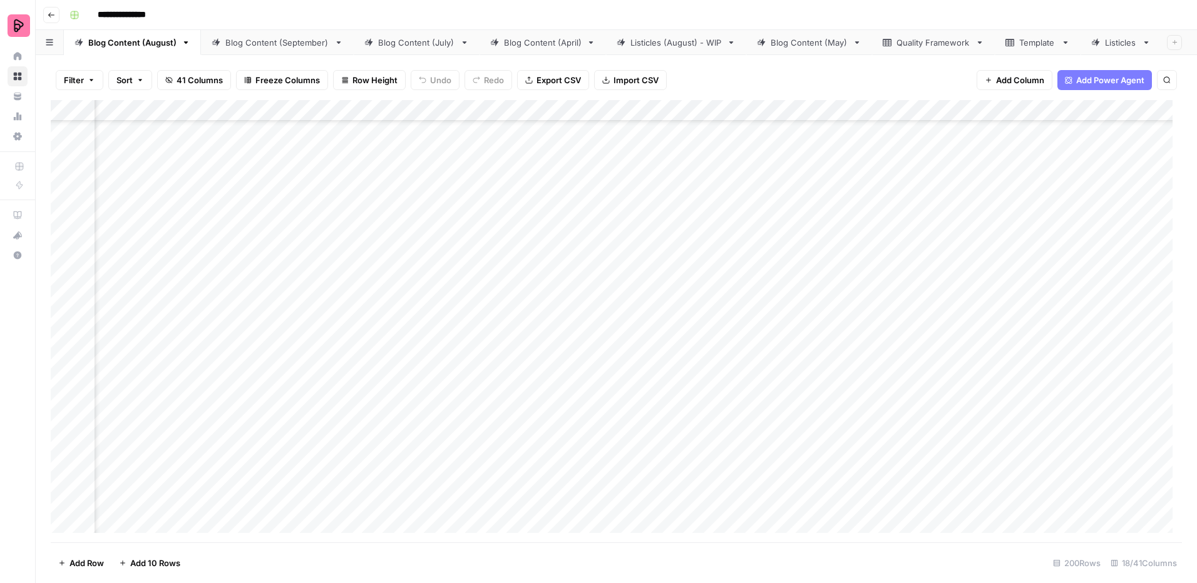
scroll to position [4131, 544]
click at [626, 367] on div "Add Column" at bounding box center [616, 321] width 1131 height 443
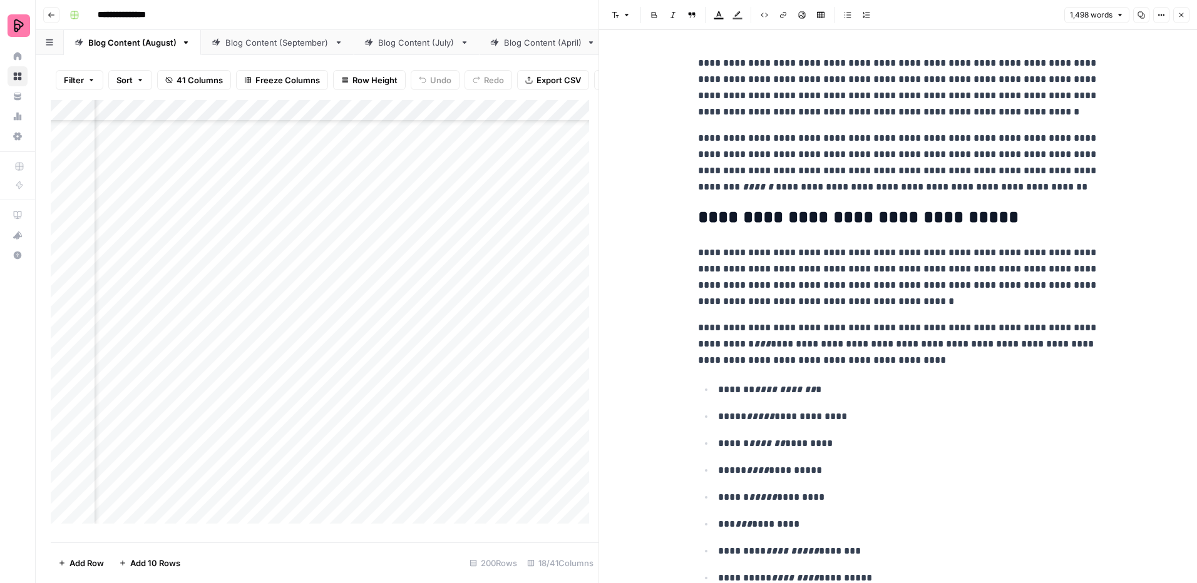
click at [1186, 16] on button "Close" at bounding box center [1181, 15] width 16 height 16
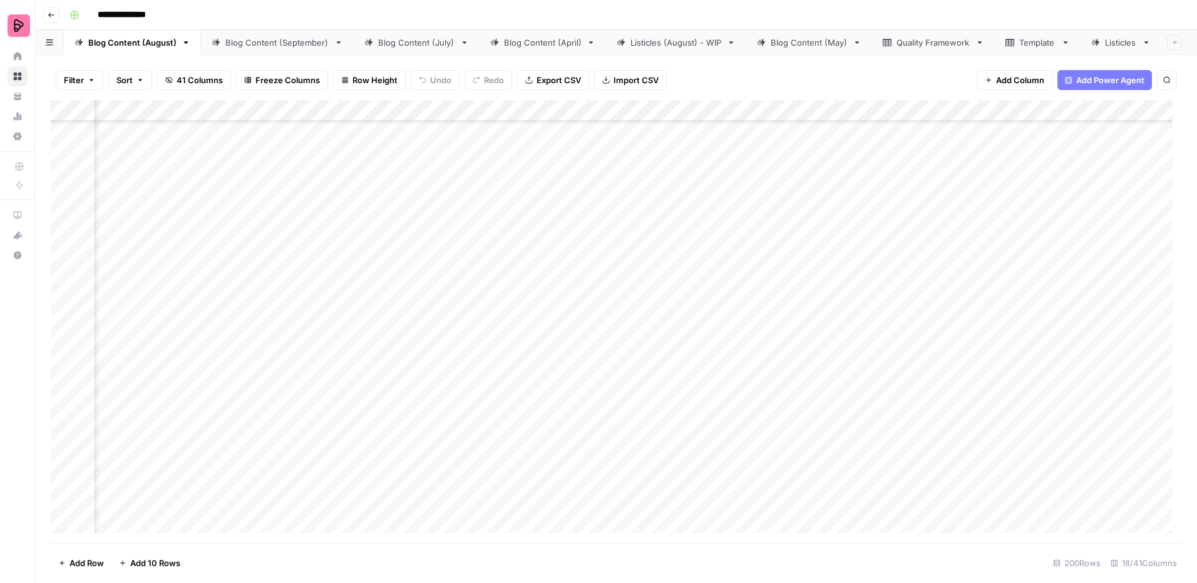
scroll to position [4256, 544]
click at [338, 269] on div "Add Column" at bounding box center [616, 321] width 1131 height 443
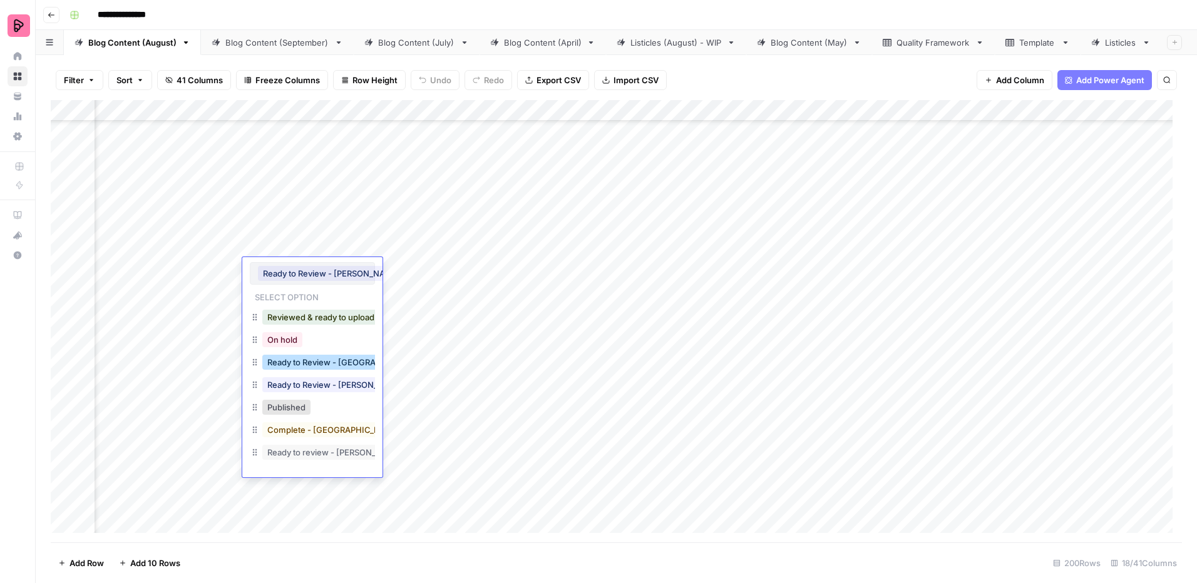
click at [311, 365] on button "Ready to Review - [GEOGRAPHIC_DATA]" at bounding box center [344, 362] width 165 height 15
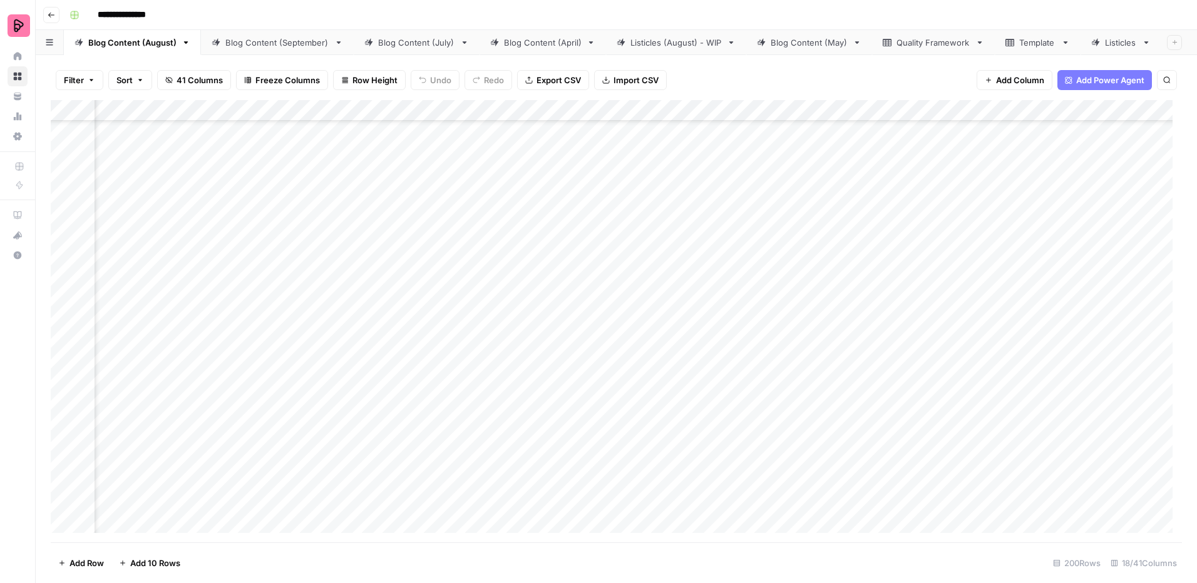
click at [331, 301] on div "Add Column" at bounding box center [616, 321] width 1131 height 443
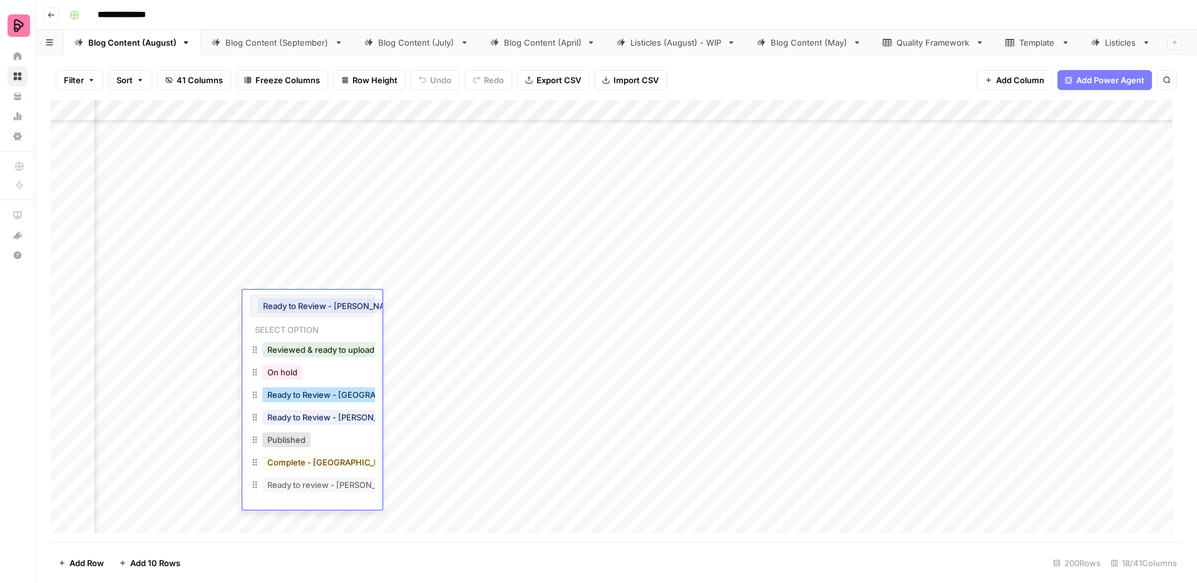
click at [308, 394] on button "Ready to Review - [GEOGRAPHIC_DATA]" at bounding box center [344, 394] width 165 height 15
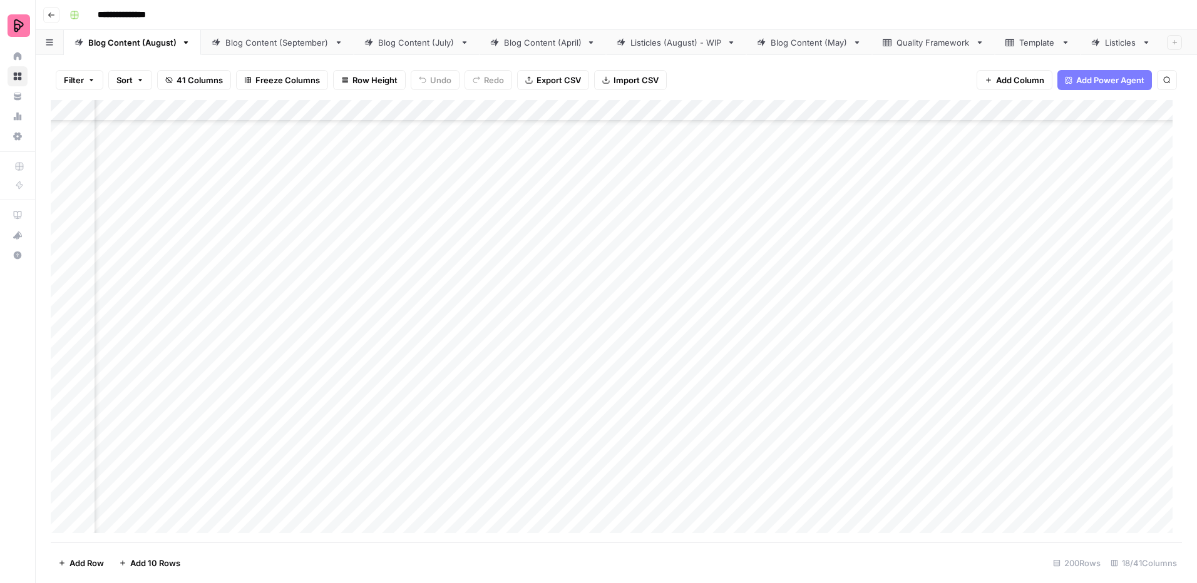
click at [331, 331] on div "Add Column" at bounding box center [616, 321] width 1131 height 443
click at [332, 330] on div "Add Column" at bounding box center [616, 321] width 1131 height 443
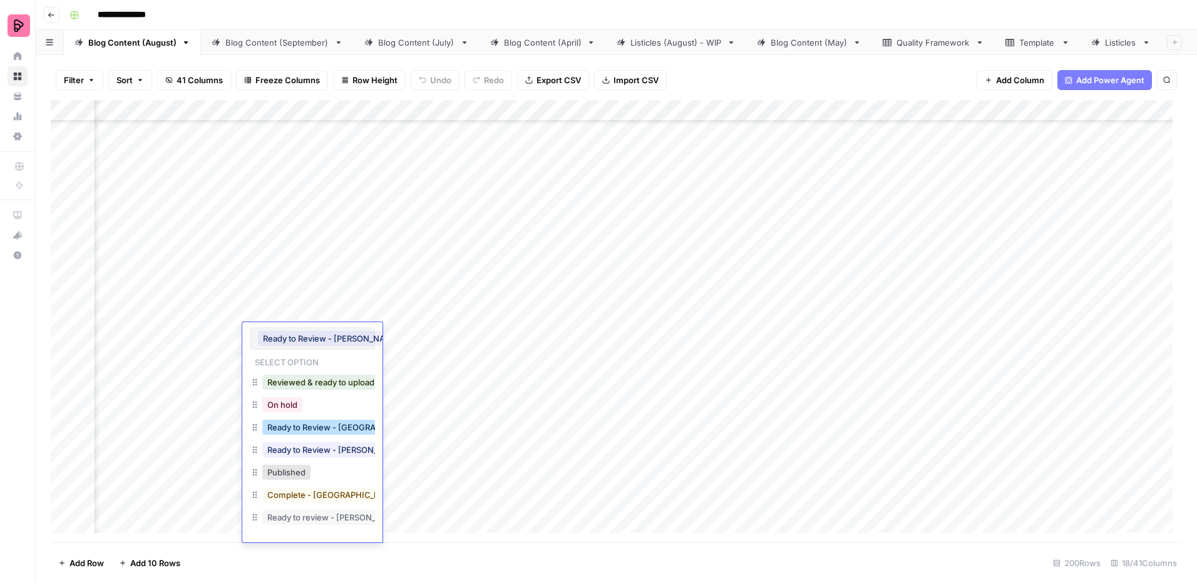
click at [337, 428] on button "Ready to Review - [GEOGRAPHIC_DATA]" at bounding box center [344, 427] width 165 height 15
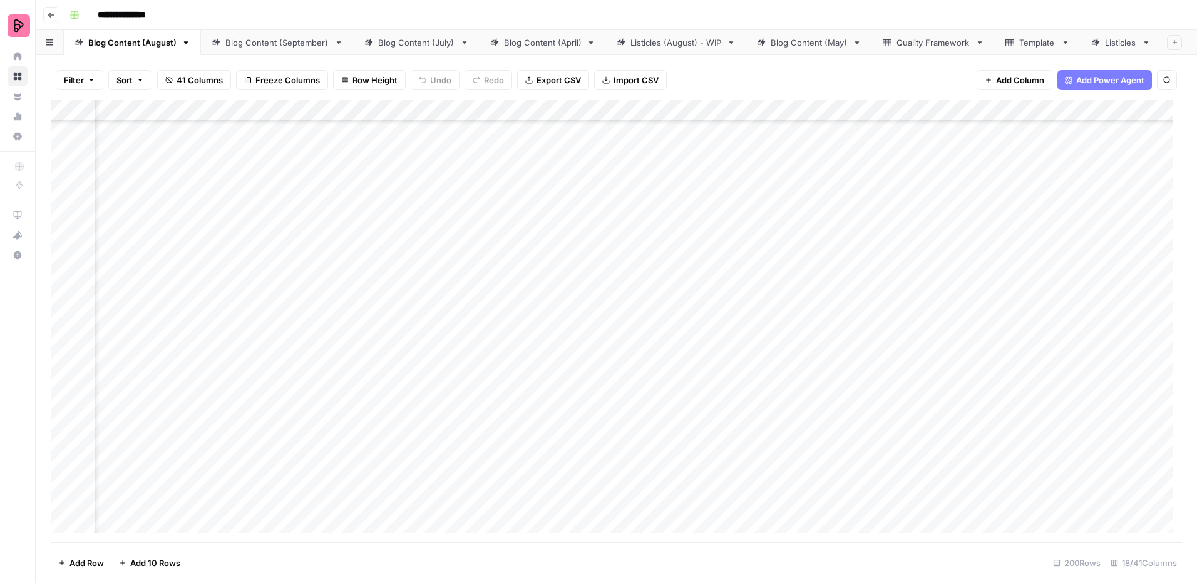
click at [315, 370] on div "Add Column" at bounding box center [616, 321] width 1131 height 443
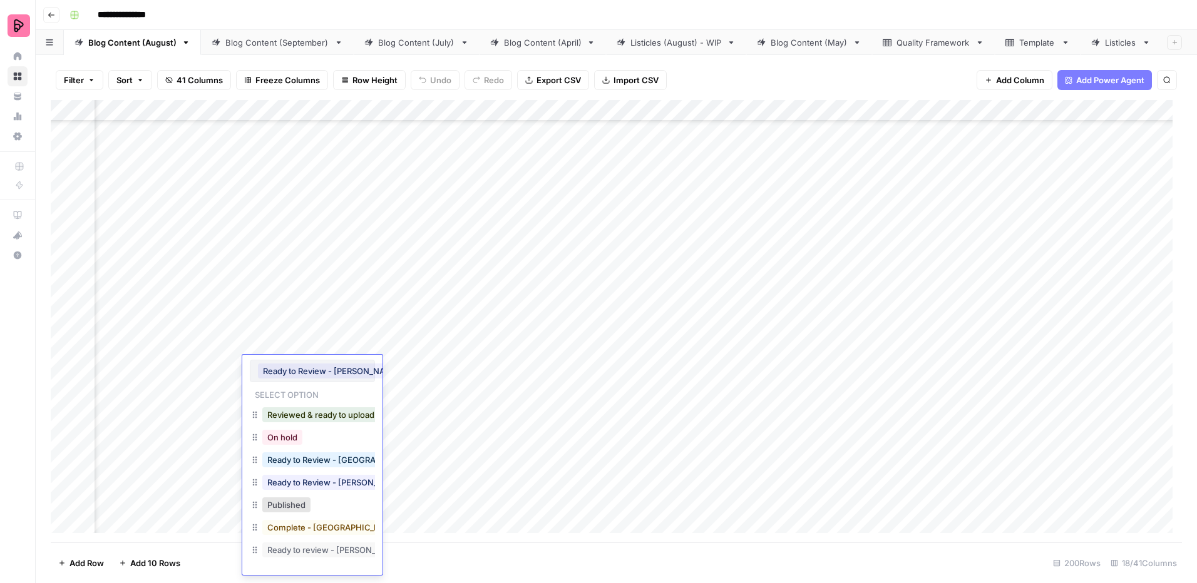
click at [324, 471] on div "Ready to Review - [GEOGRAPHIC_DATA]" at bounding box center [312, 461] width 125 height 23
click at [324, 463] on button "Ready to Review - [GEOGRAPHIC_DATA]" at bounding box center [344, 460] width 165 height 15
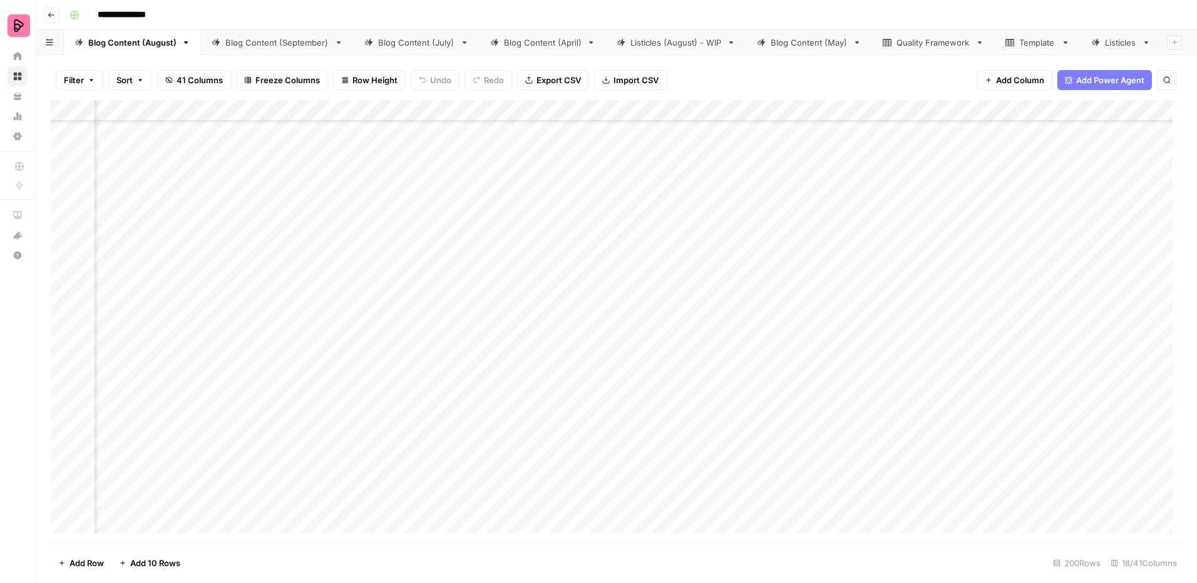
click at [322, 401] on div "Add Column" at bounding box center [616, 321] width 1131 height 443
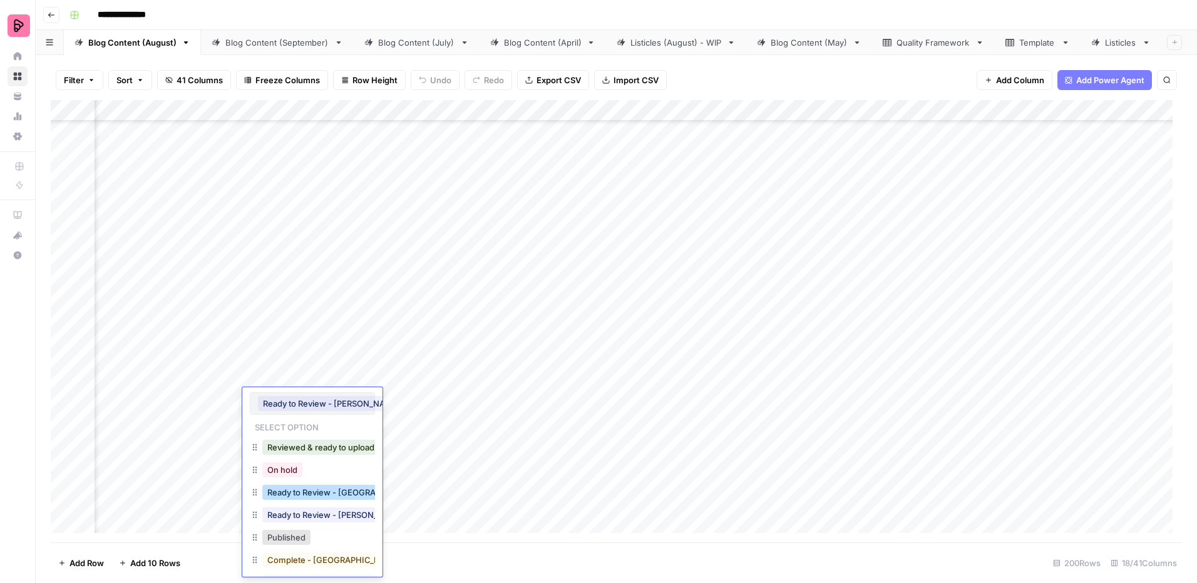
click at [322, 493] on button "Ready to Review - [GEOGRAPHIC_DATA]" at bounding box center [344, 492] width 165 height 15
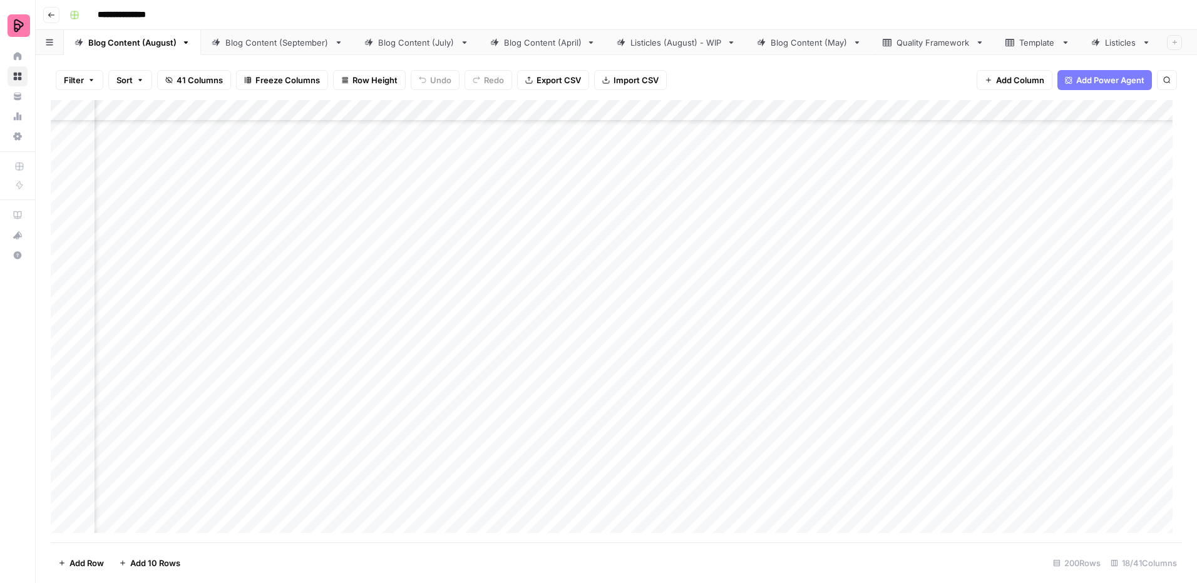
click at [409, 407] on div "Add Column" at bounding box center [616, 321] width 1131 height 443
